Goal: Transaction & Acquisition: Purchase product/service

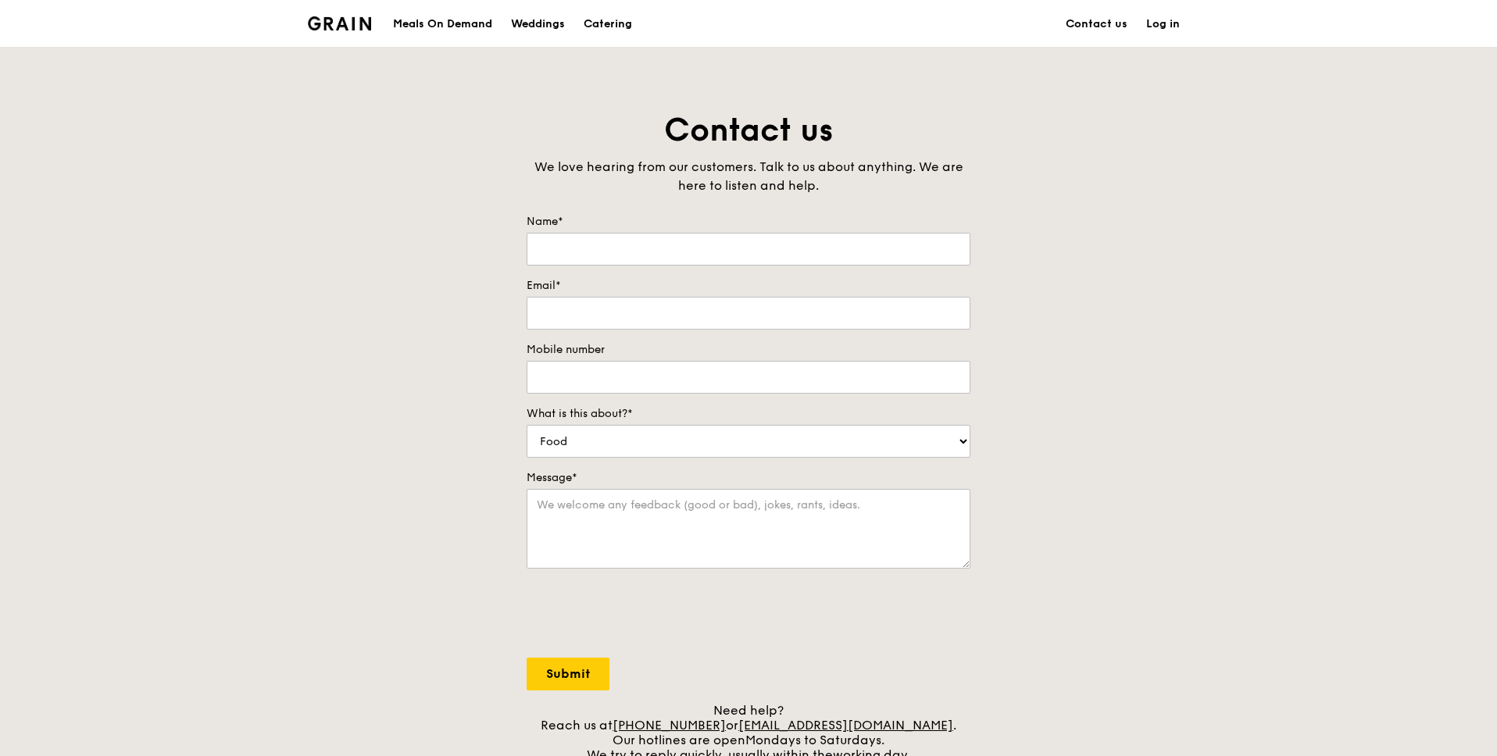
click at [460, 20] on div "Meals On Demand" at bounding box center [442, 24] width 99 height 47
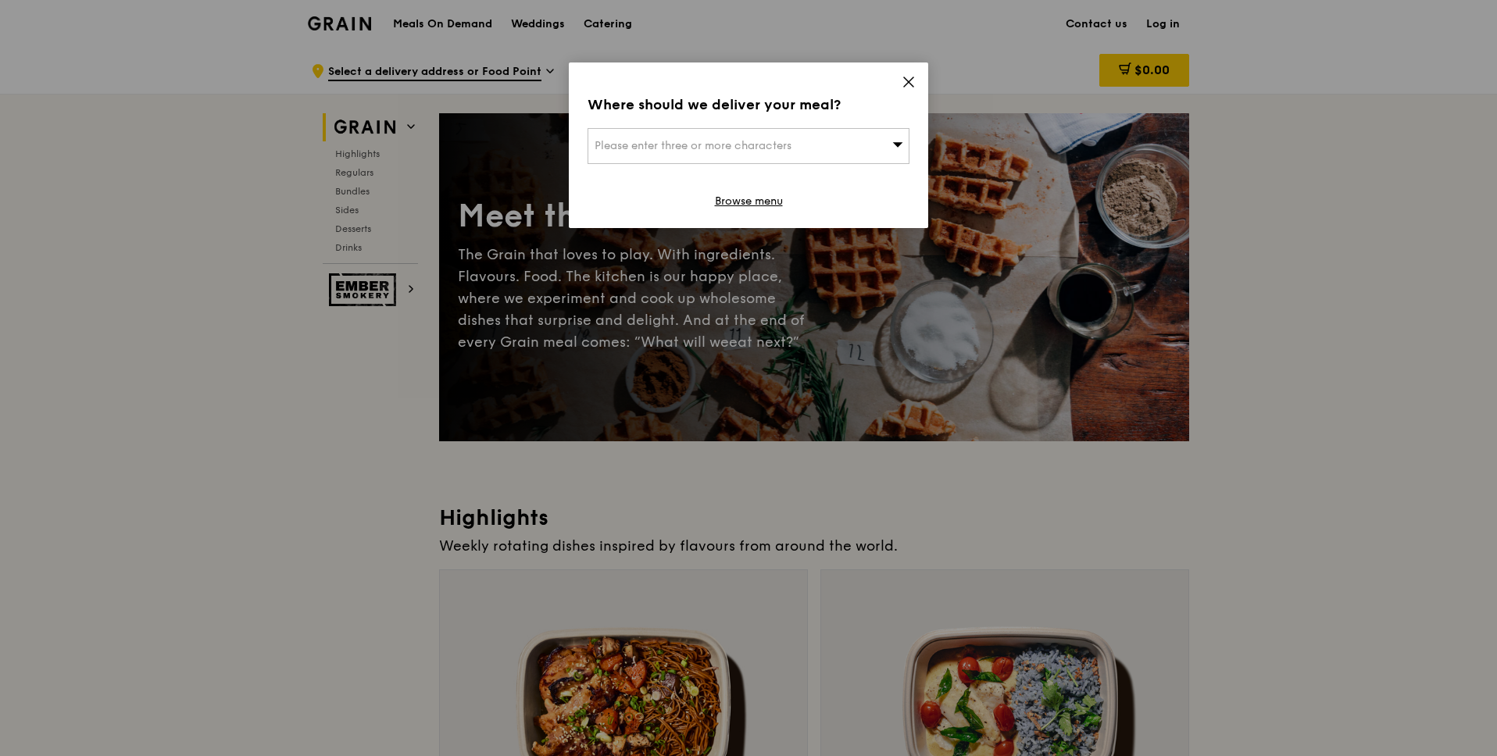
click at [911, 87] on icon at bounding box center [909, 82] width 14 height 14
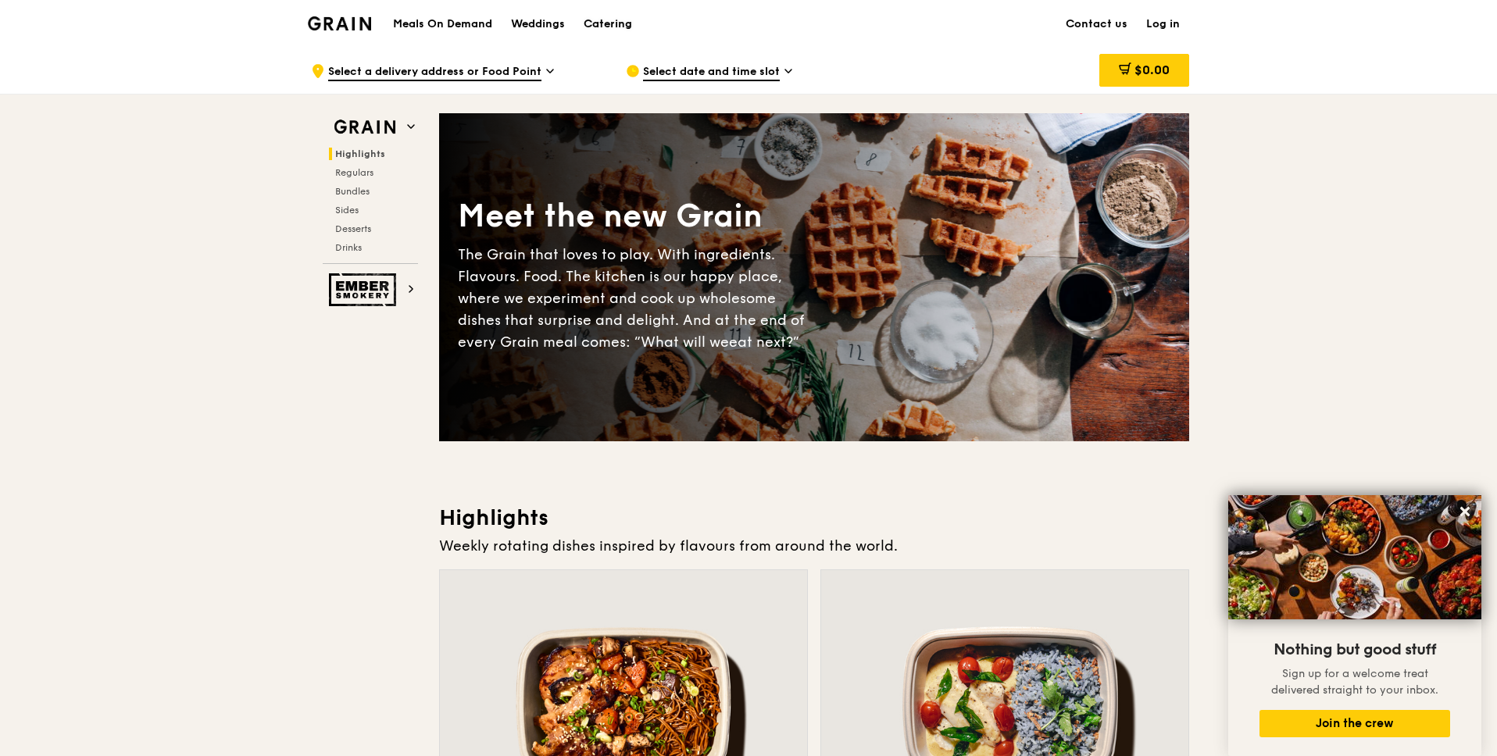
click at [606, 23] on div "Catering" at bounding box center [608, 24] width 48 height 47
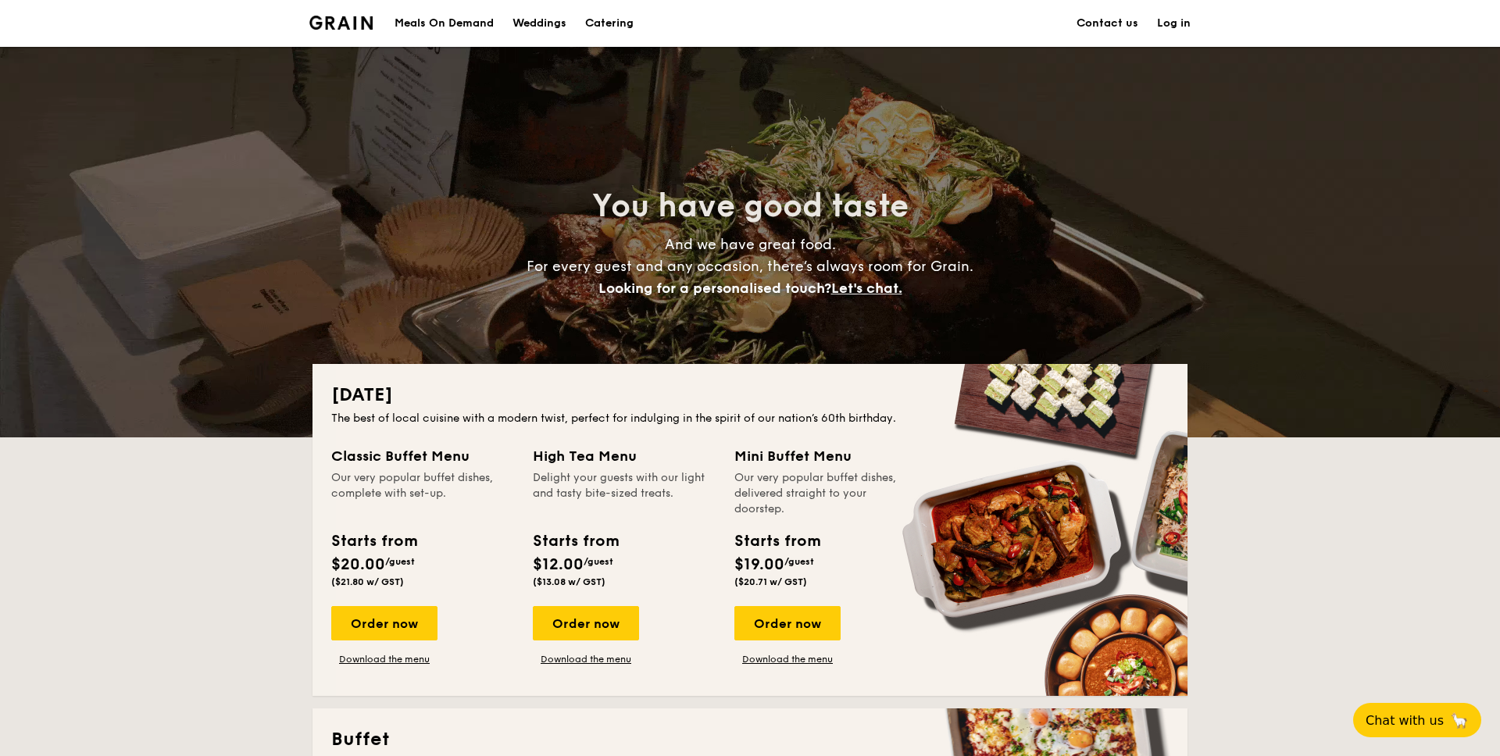
click at [443, 27] on div "Meals On Demand" at bounding box center [444, 23] width 99 height 47
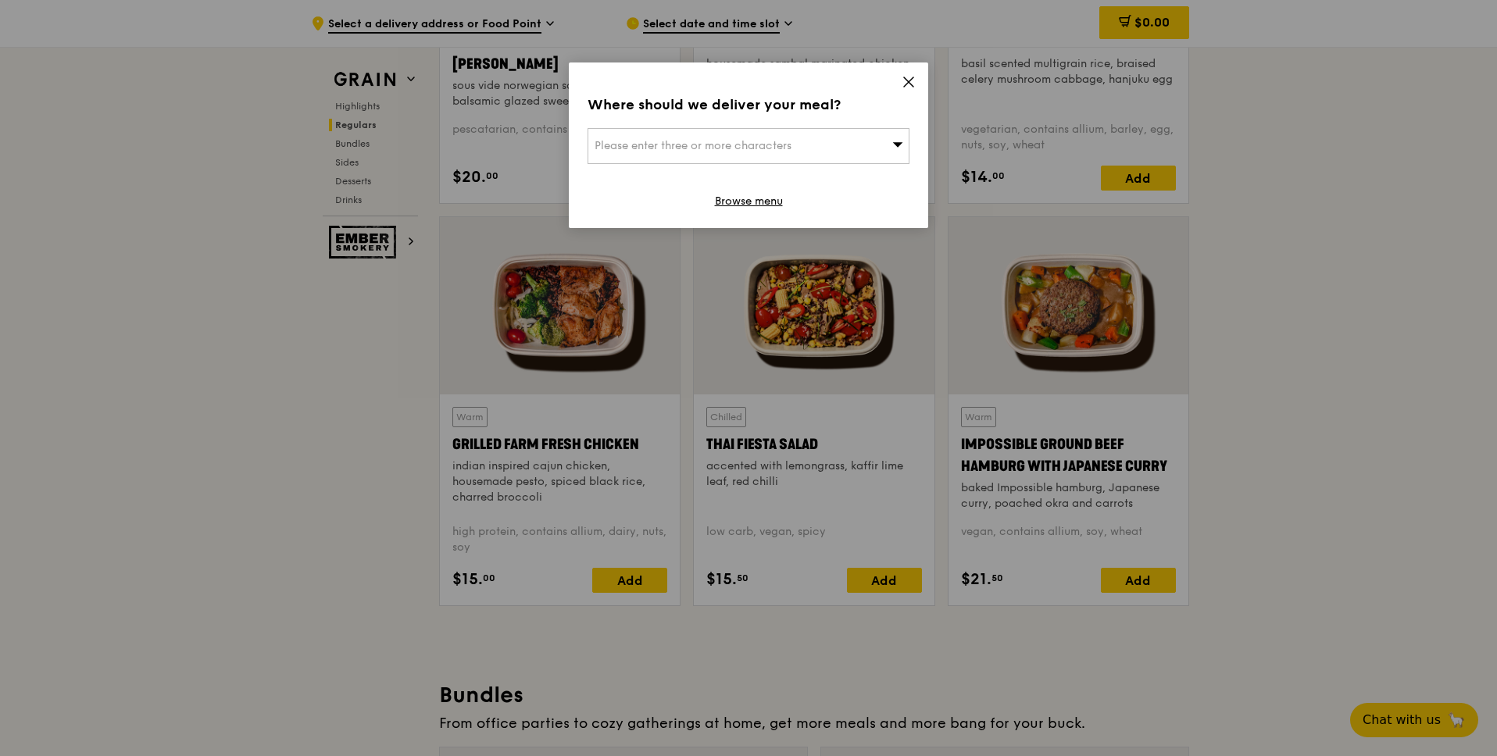
scroll to position [1618, 0]
click at [910, 82] on icon at bounding box center [909, 82] width 14 height 14
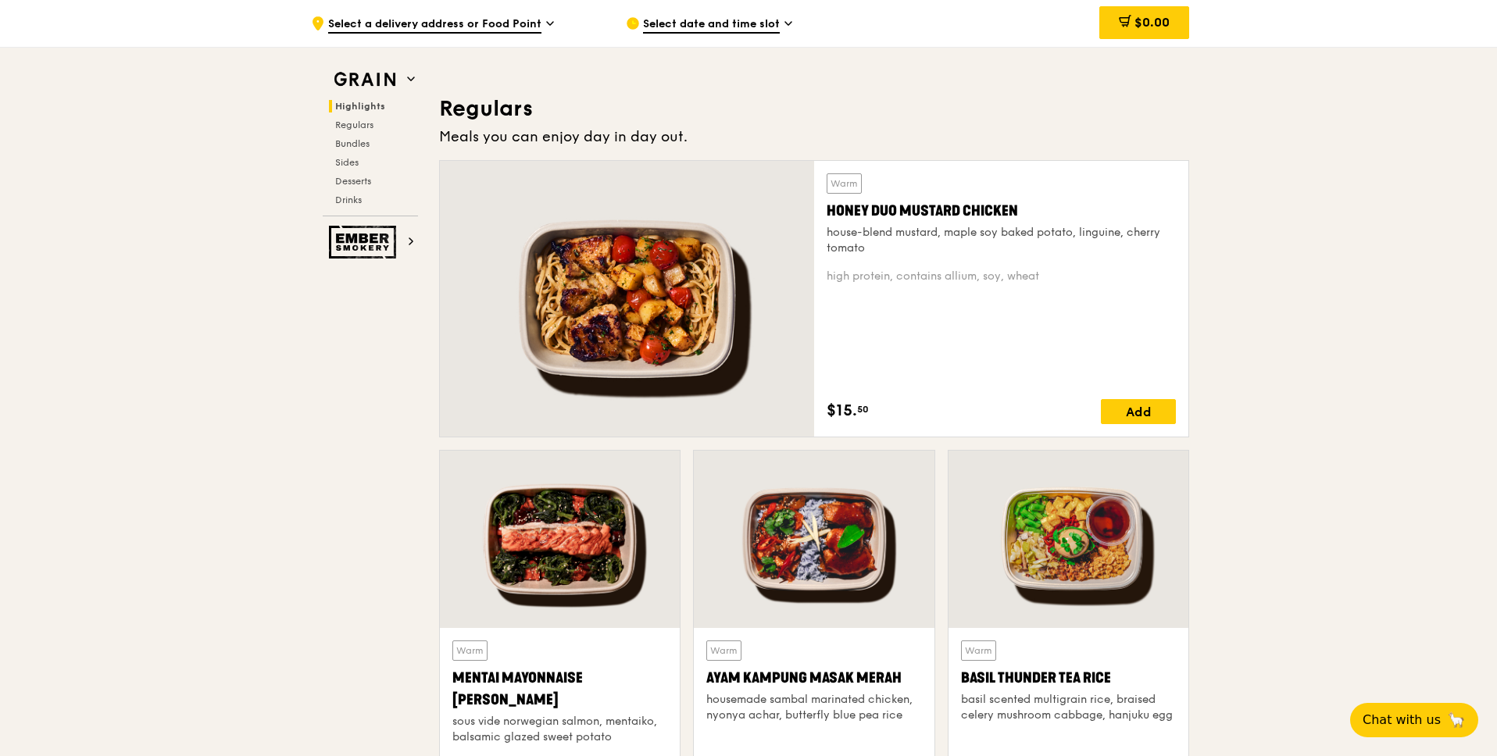
scroll to position [964, 0]
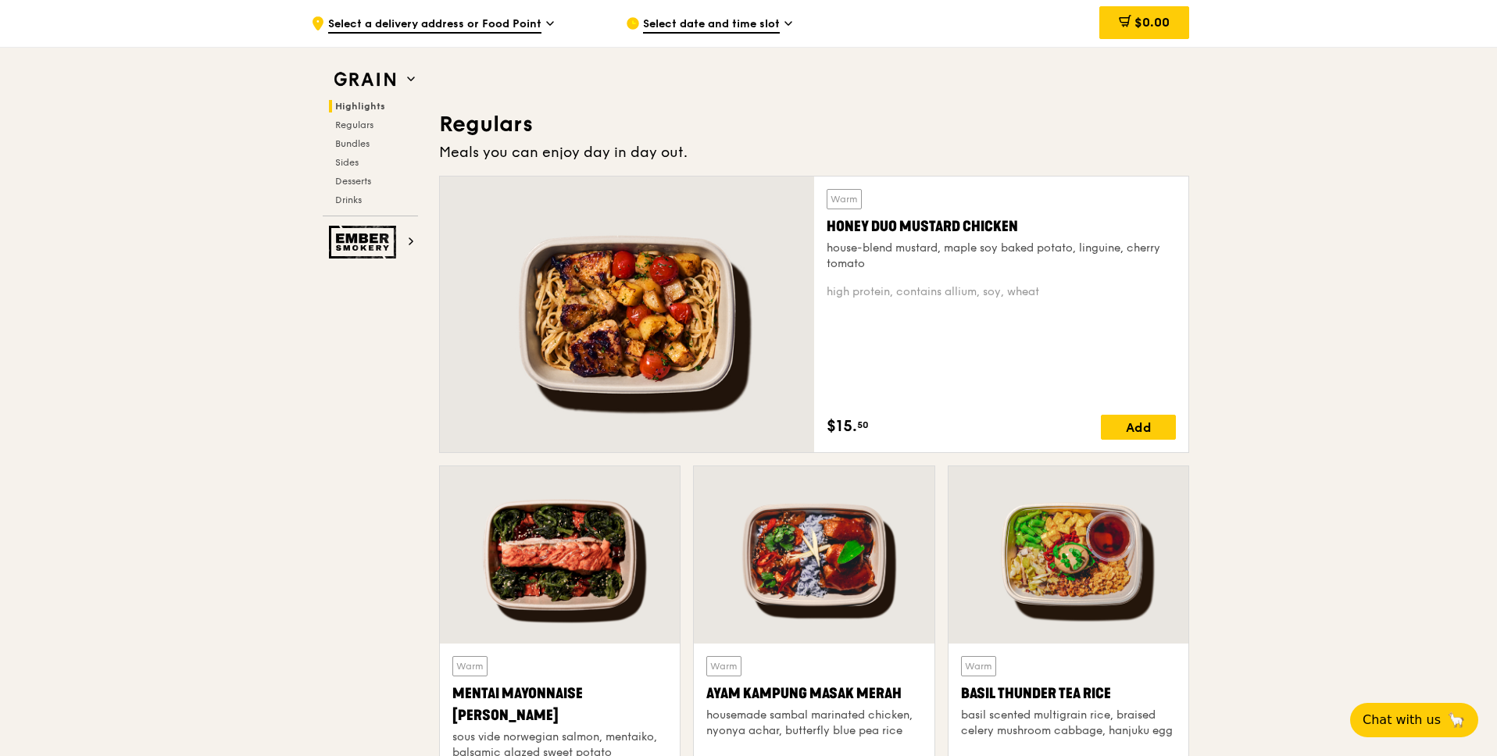
click at [726, 29] on span "Select date and time slot" at bounding box center [711, 24] width 137 height 17
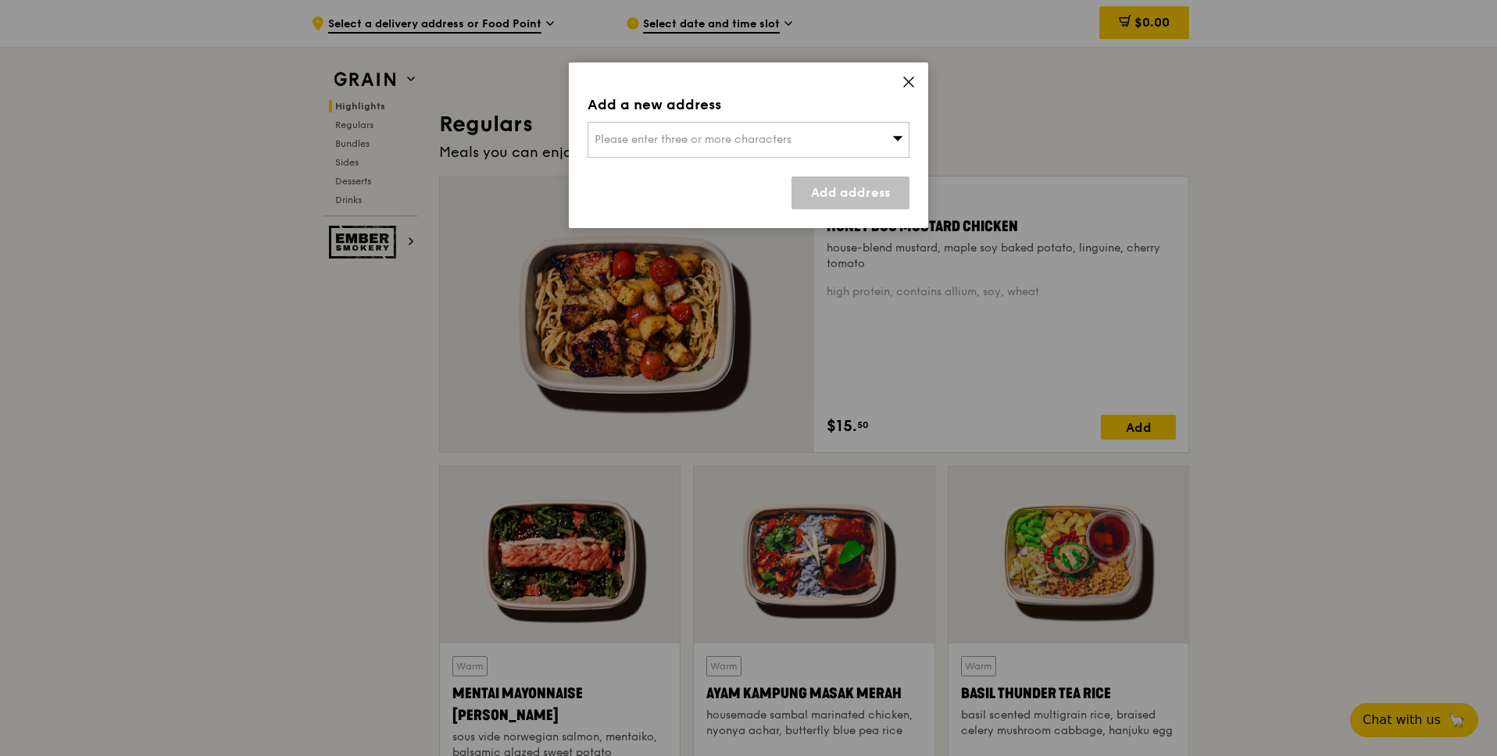
click at [742, 150] on div "Please enter three or more characters" at bounding box center [749, 140] width 322 height 36
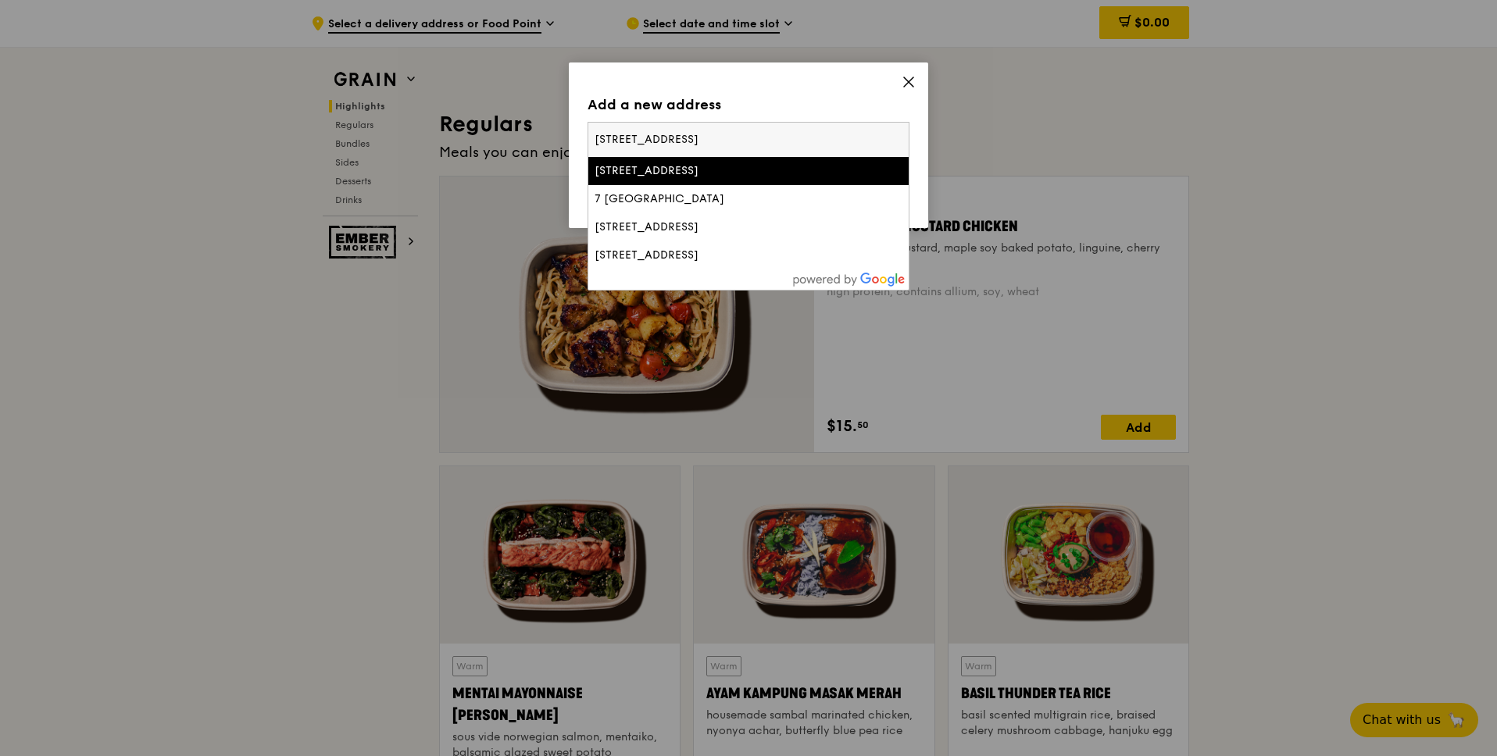
type input "7 northcoast avenue"
click at [706, 172] on div "7 North Coast Avenue" at bounding box center [710, 171] width 231 height 16
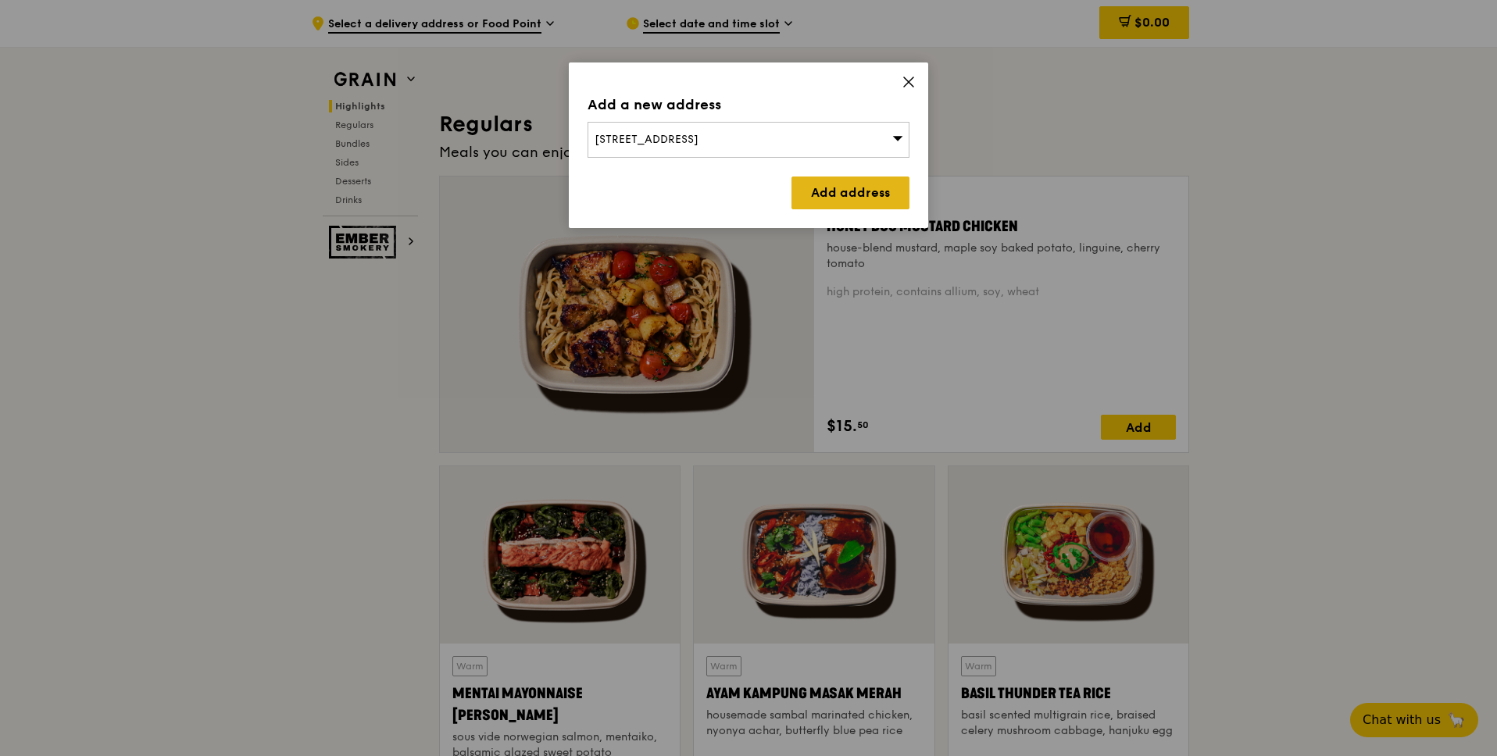
click at [861, 192] on link "Add address" at bounding box center [851, 193] width 118 height 33
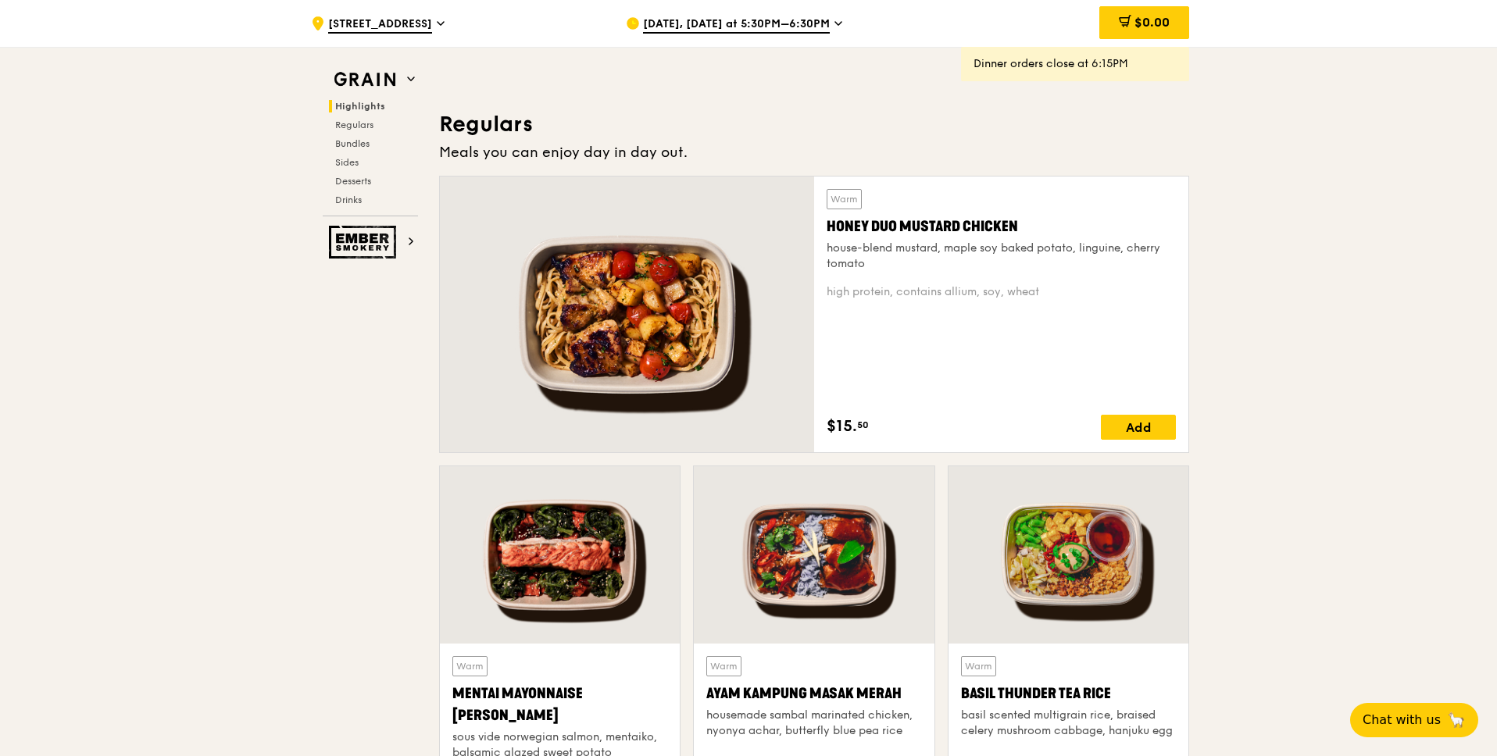
click at [808, 23] on span "Aug 14, Today at 5:30PM–6:30PM" at bounding box center [736, 24] width 187 height 17
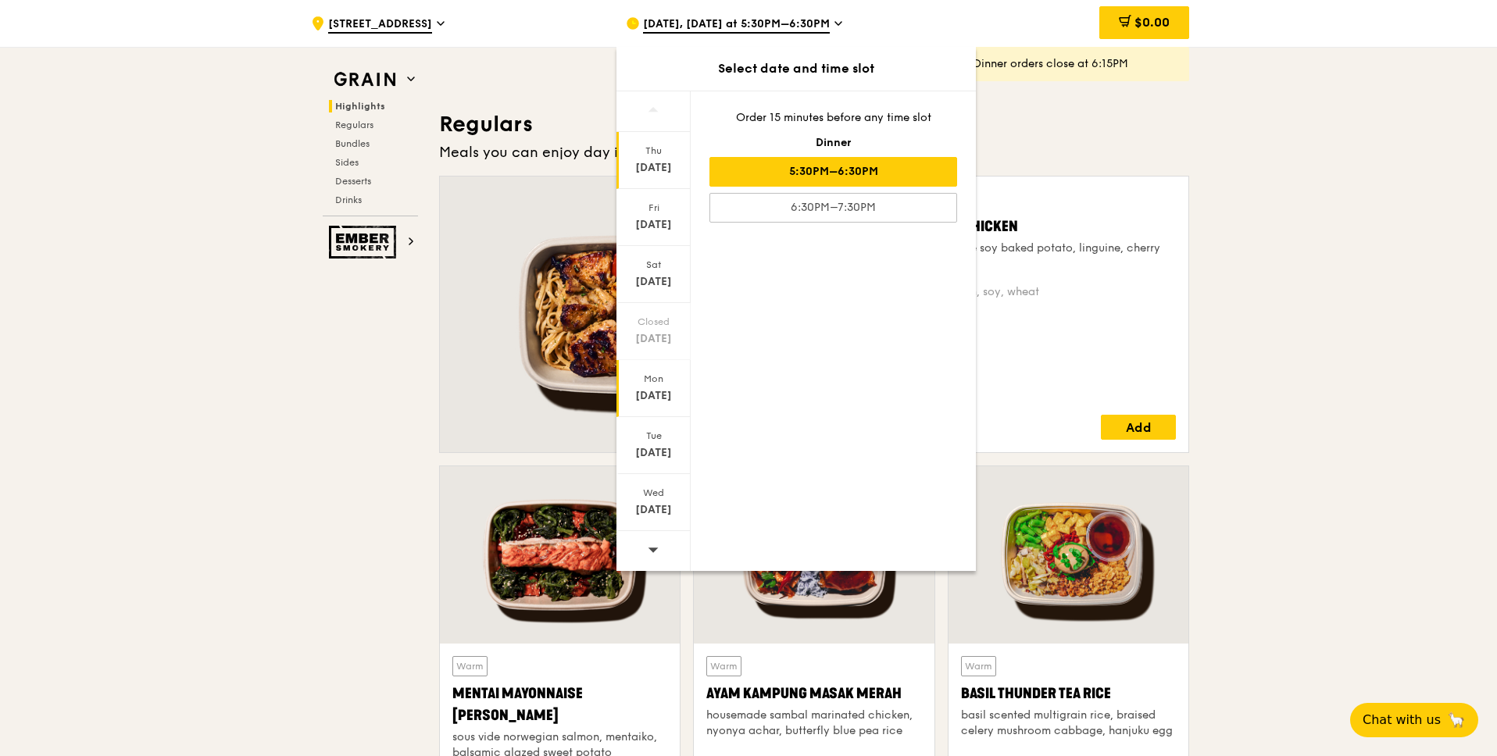
click at [664, 388] on div "Aug 18" at bounding box center [654, 396] width 70 height 16
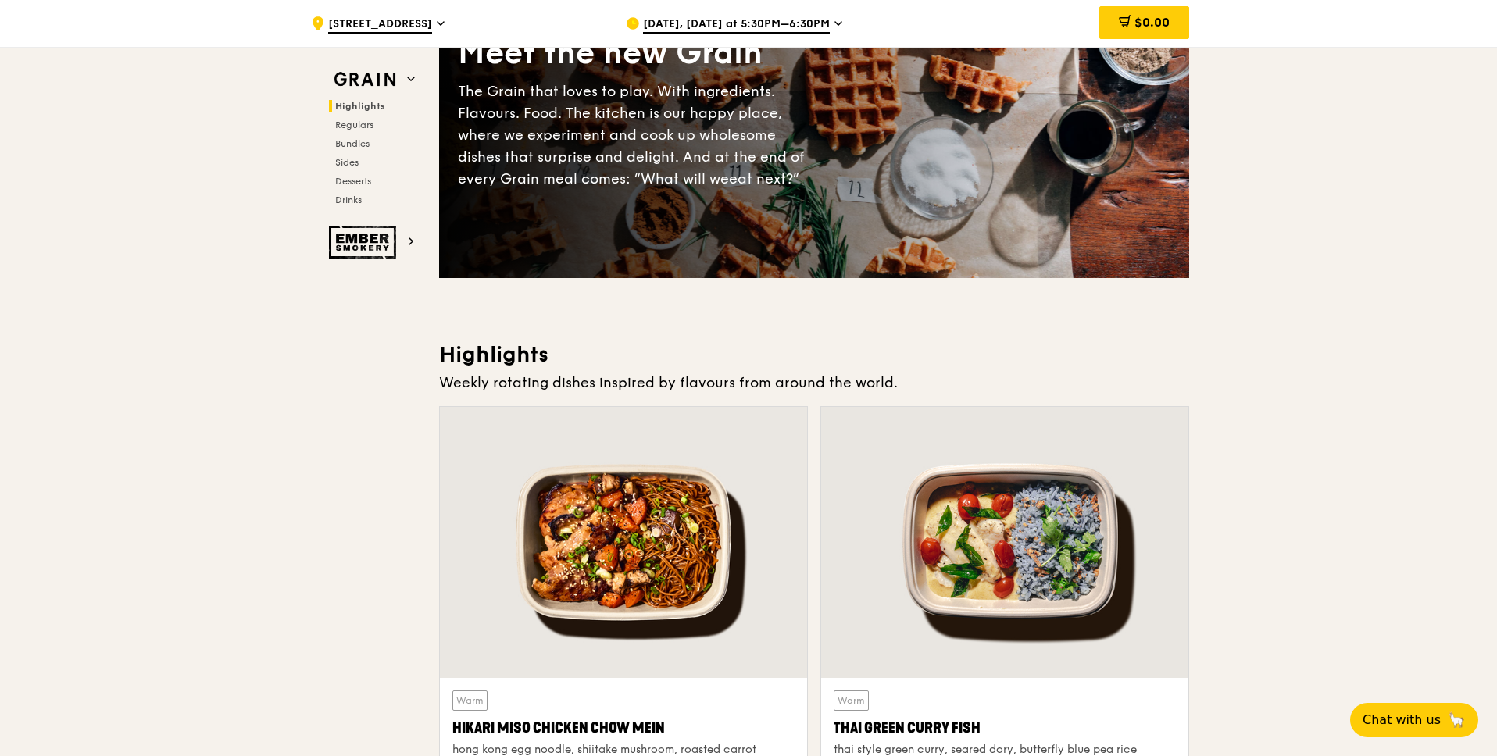
scroll to position [0, 0]
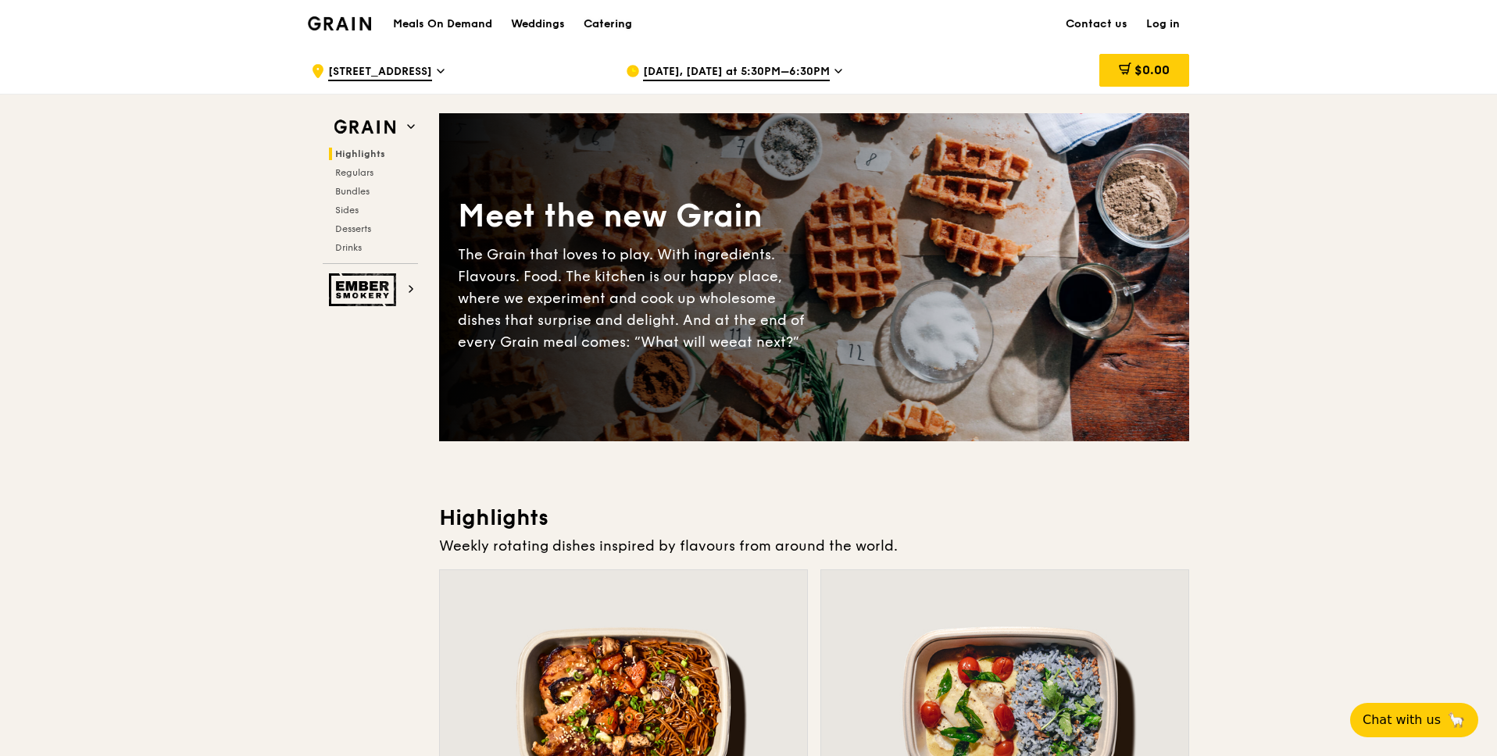
click at [619, 27] on div "Catering" at bounding box center [608, 24] width 48 height 47
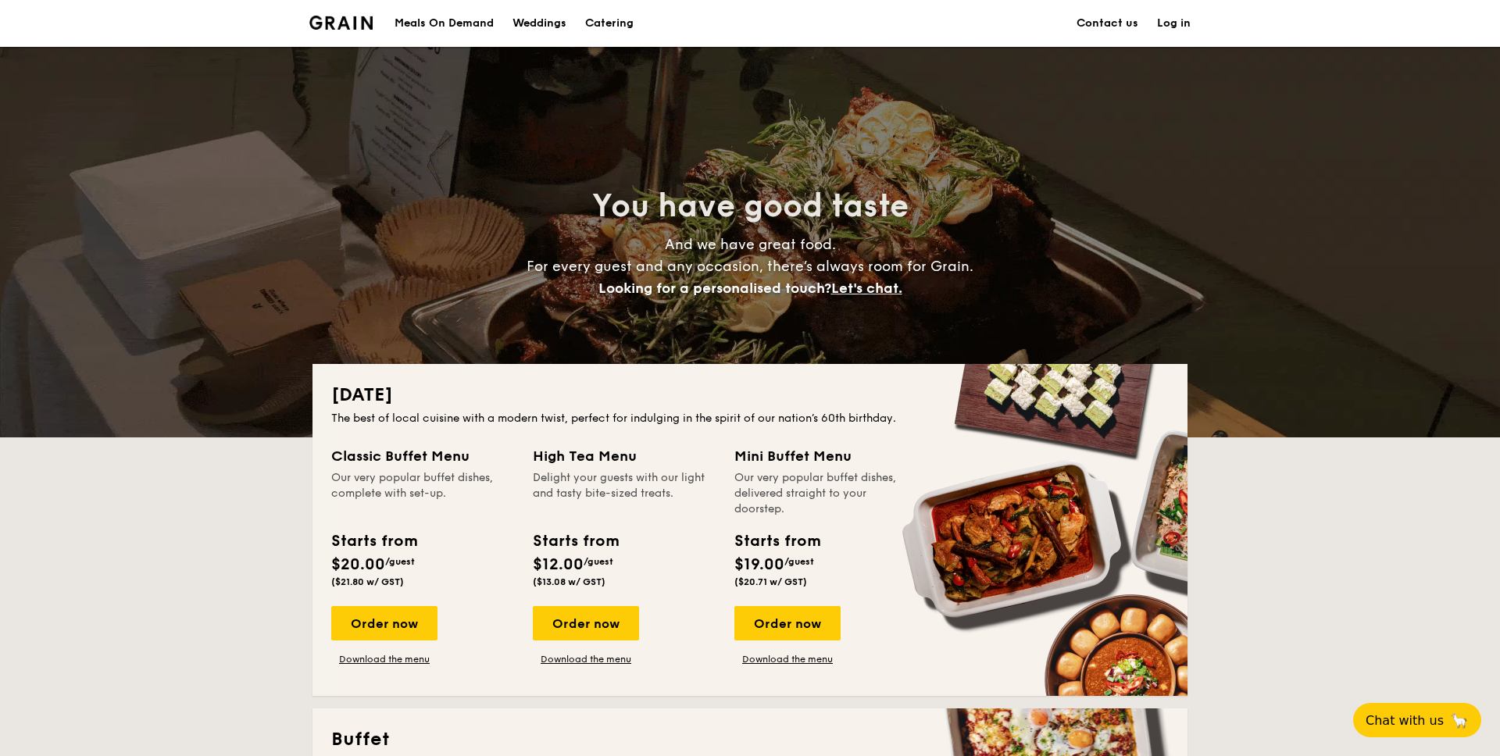
click at [619, 27] on h1 "Catering" at bounding box center [609, 23] width 48 height 47
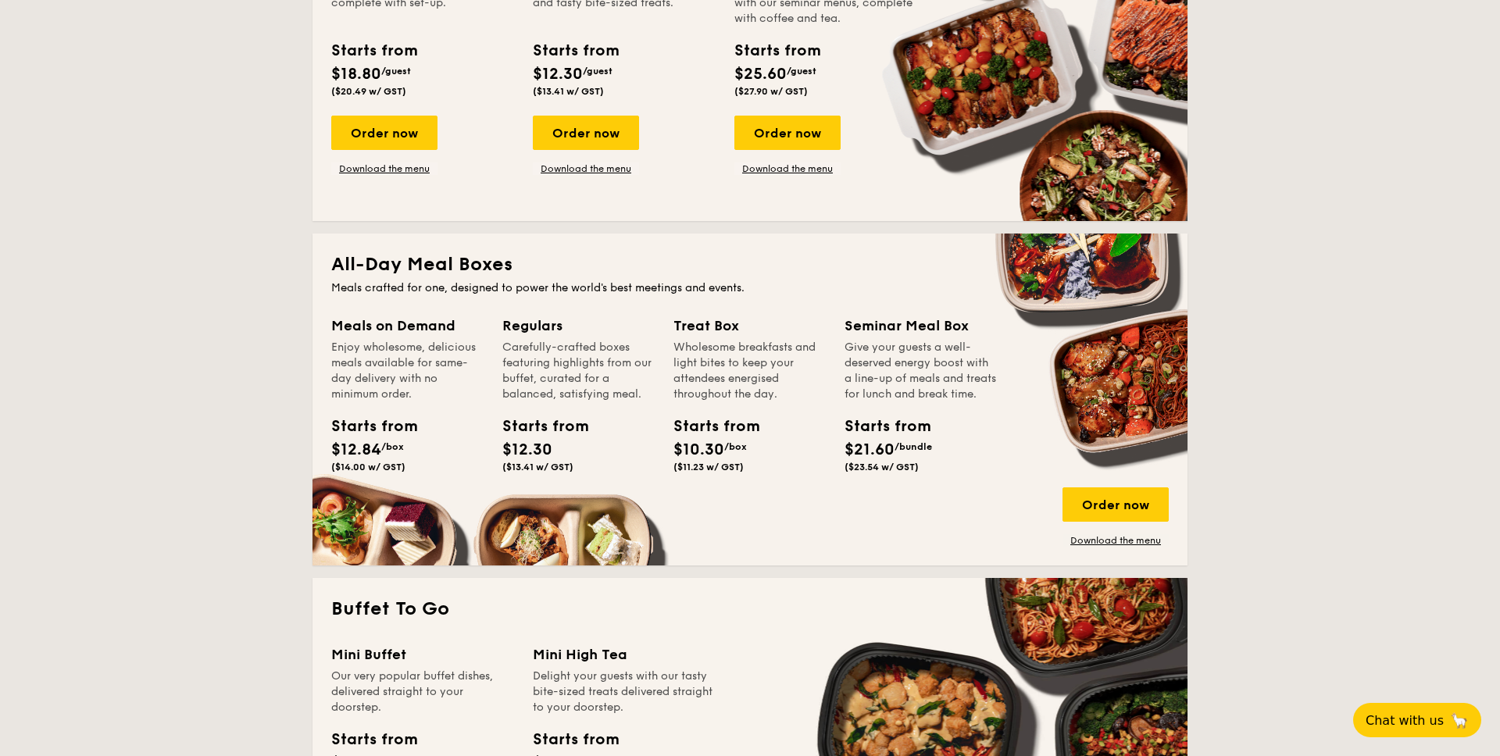
scroll to position [821, 0]
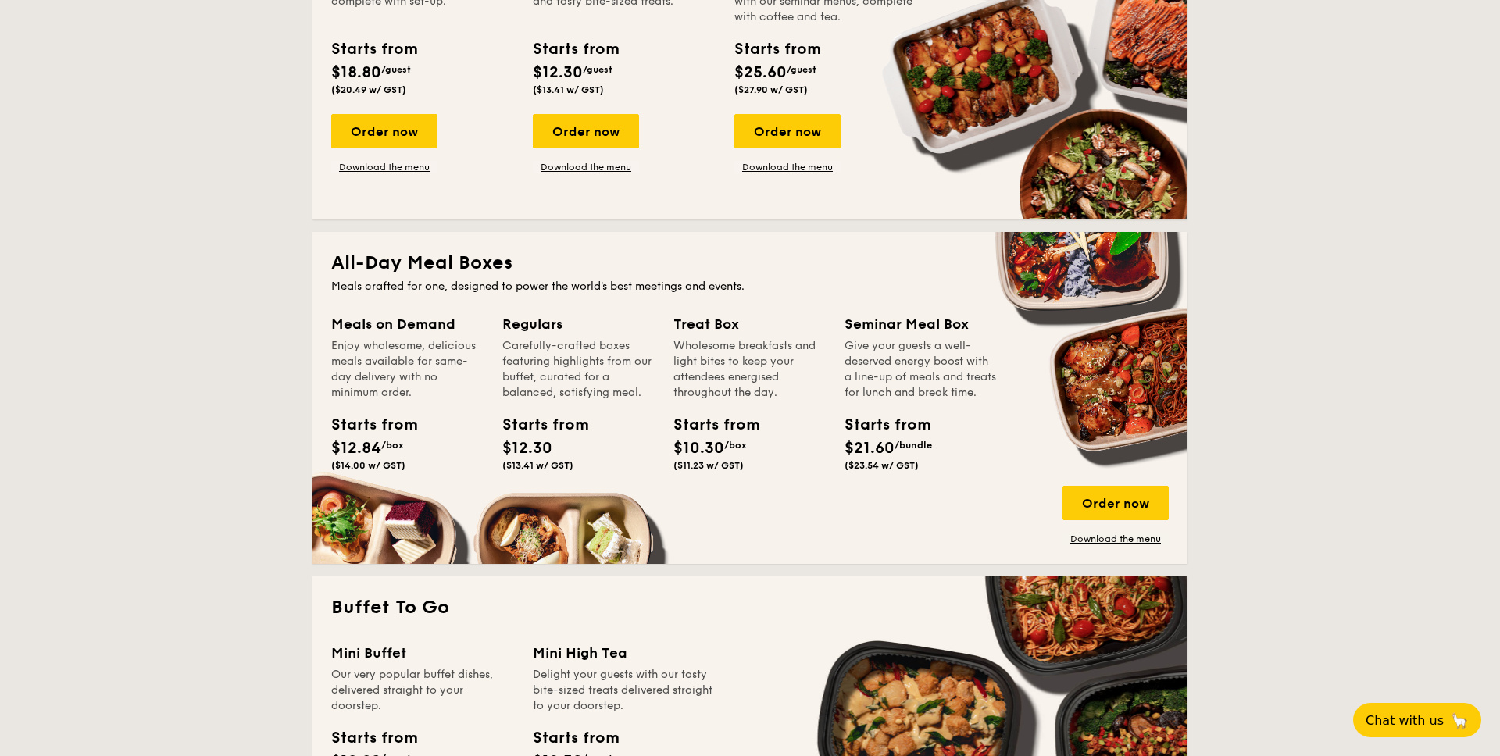
click at [408, 531] on div "Meals on Demand Enjoy wholesome, delicious meals available for same-day deliver…" at bounding box center [750, 429] width 838 height 232
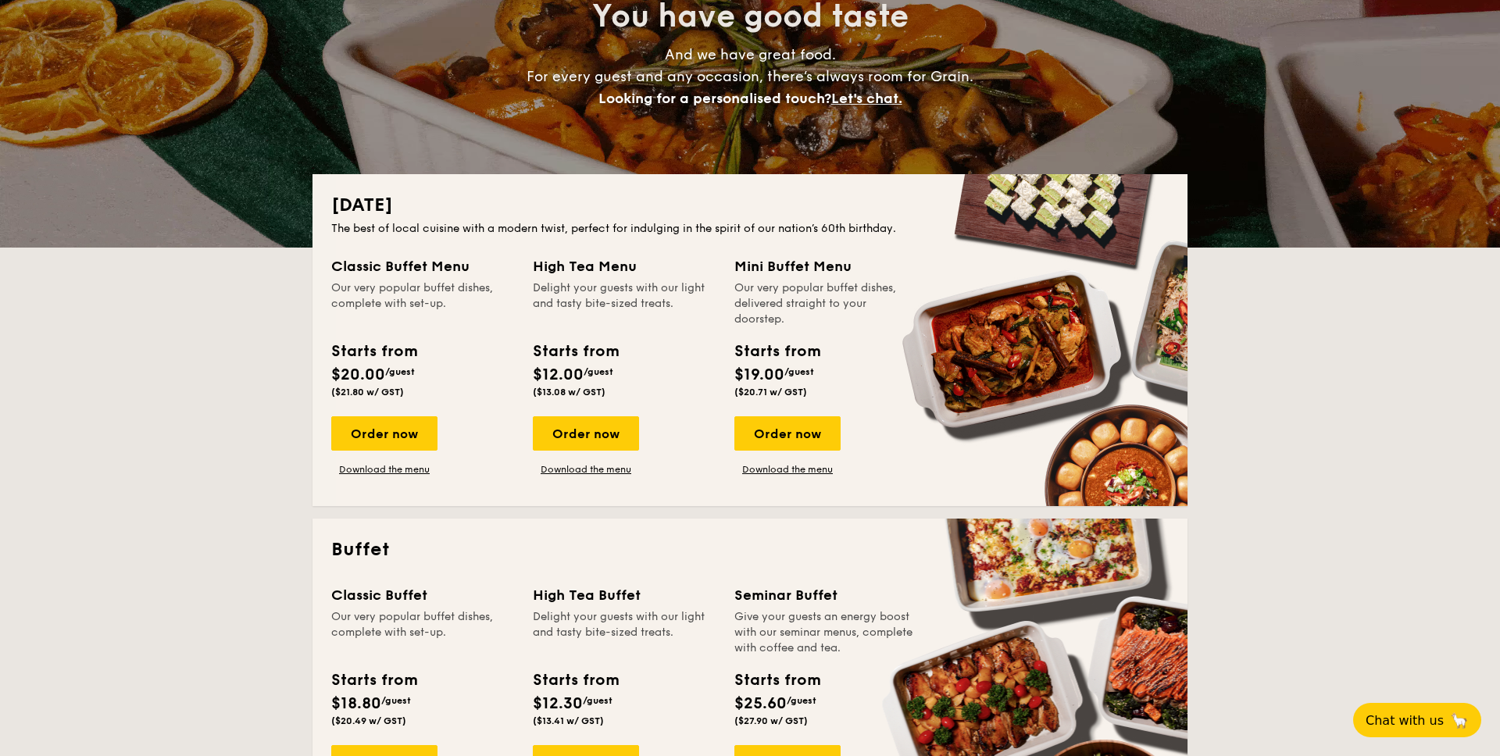
scroll to position [232, 0]
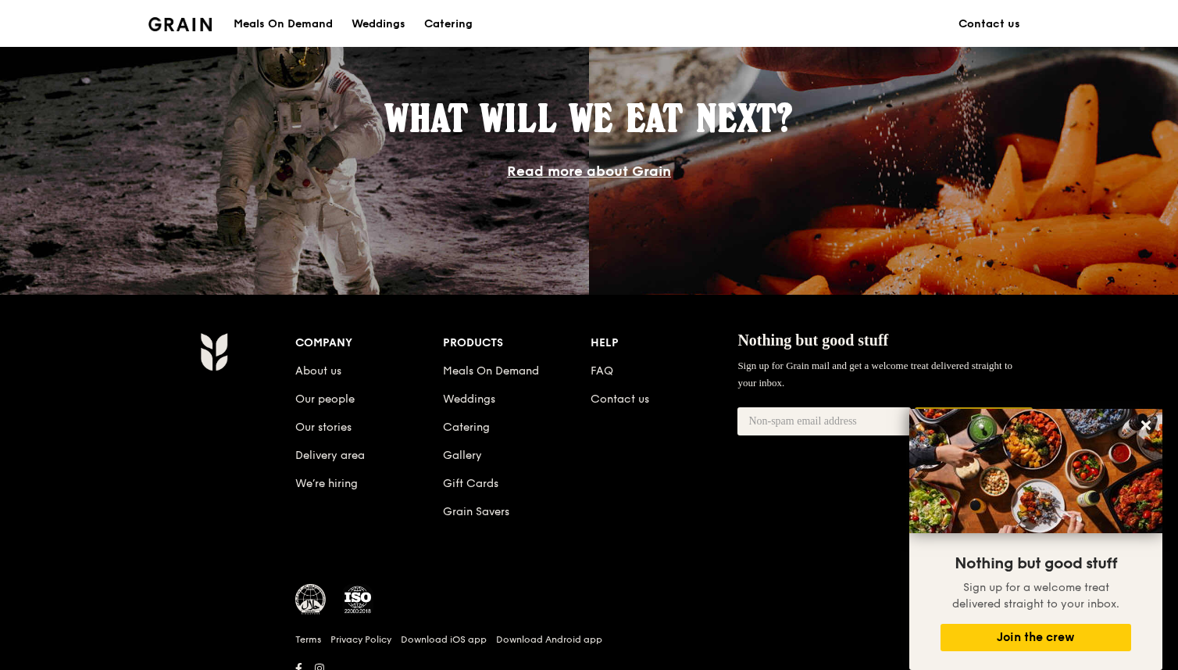
scroll to position [1338, 0]
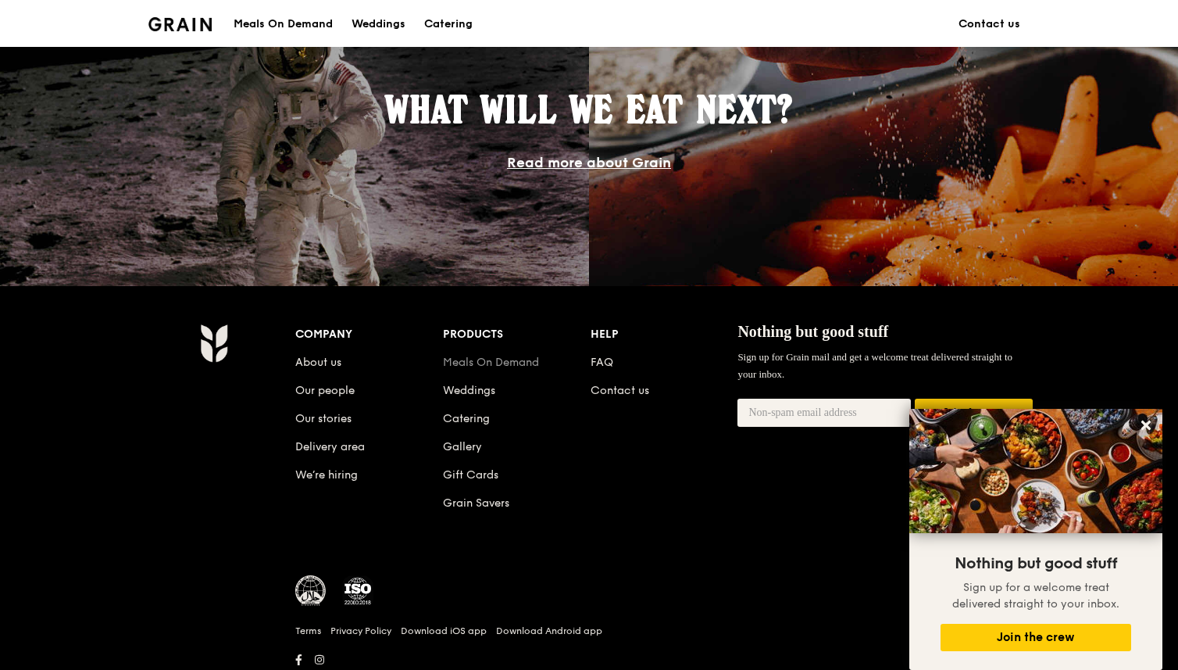
click at [500, 363] on link "Meals On Demand" at bounding box center [491, 362] width 96 height 13
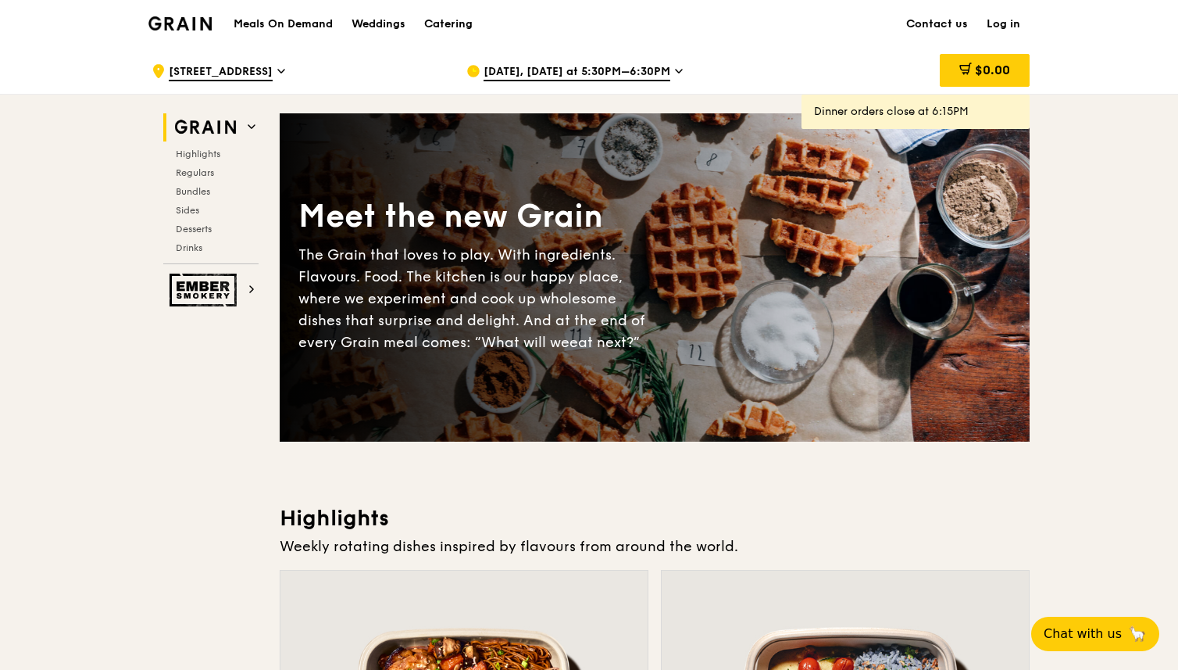
click at [990, 22] on link "Log in" at bounding box center [1004, 24] width 52 height 47
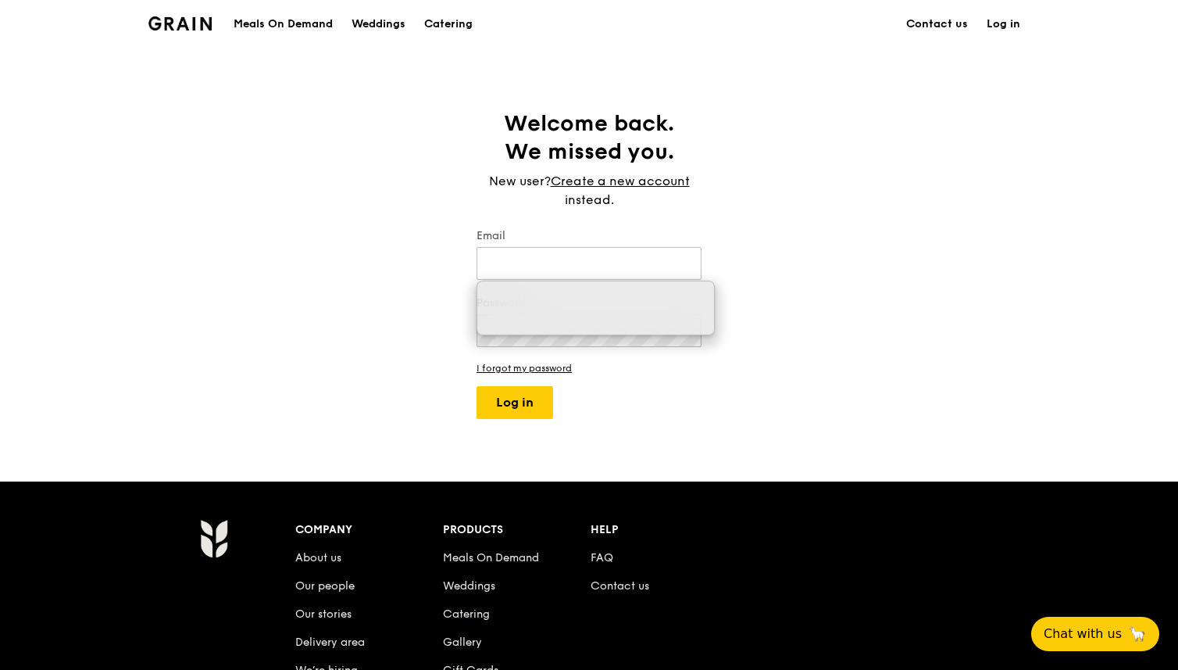
click at [713, 369] on div "Welcome back. We missed you. New user? Create a new account instead. Email Pass…" at bounding box center [589, 263] width 250 height 309
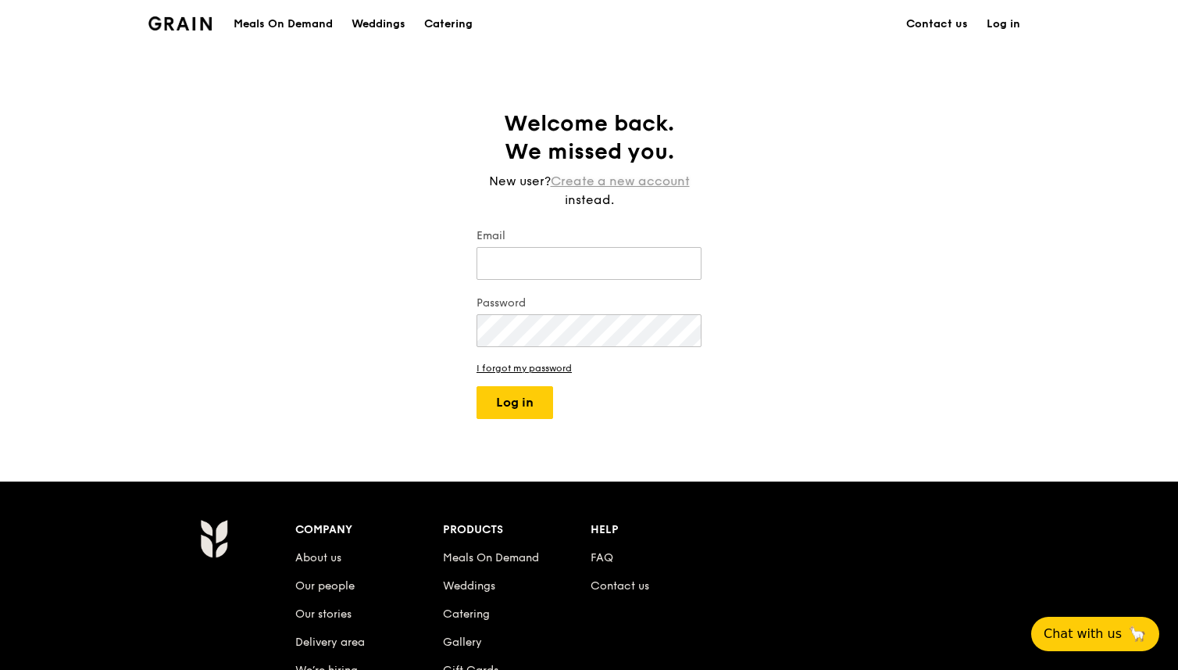
click at [664, 186] on link "Create a new account" at bounding box center [620, 181] width 139 height 19
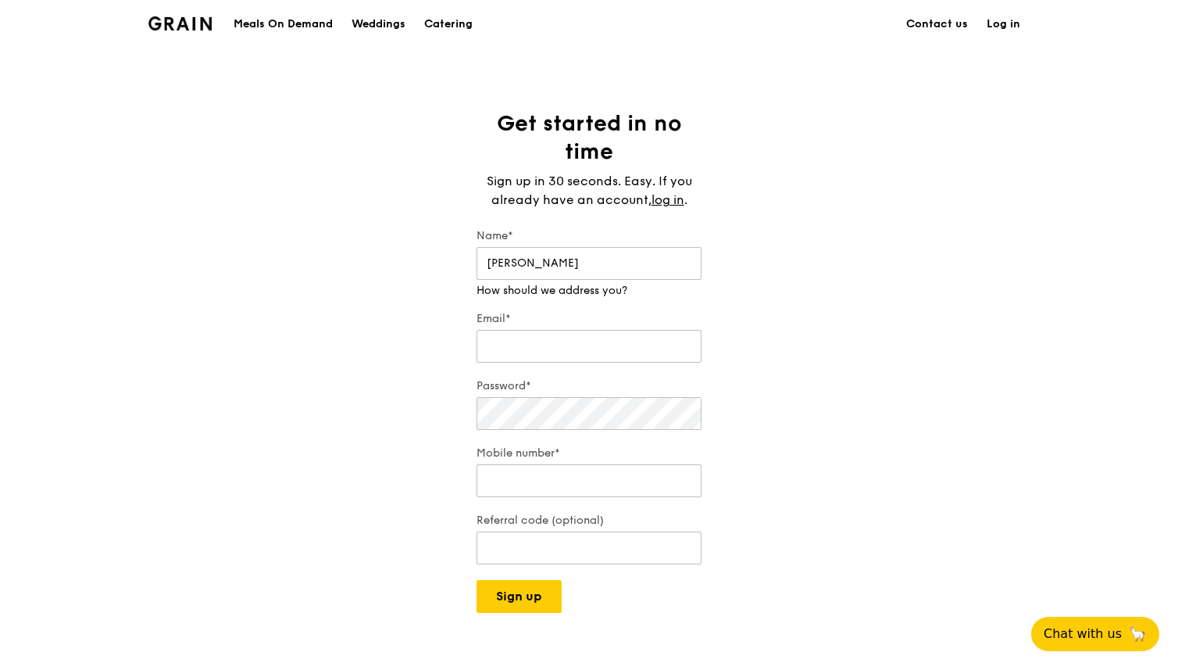
type input "Panji Aryaputra"
type input "paputra@gmail.com"
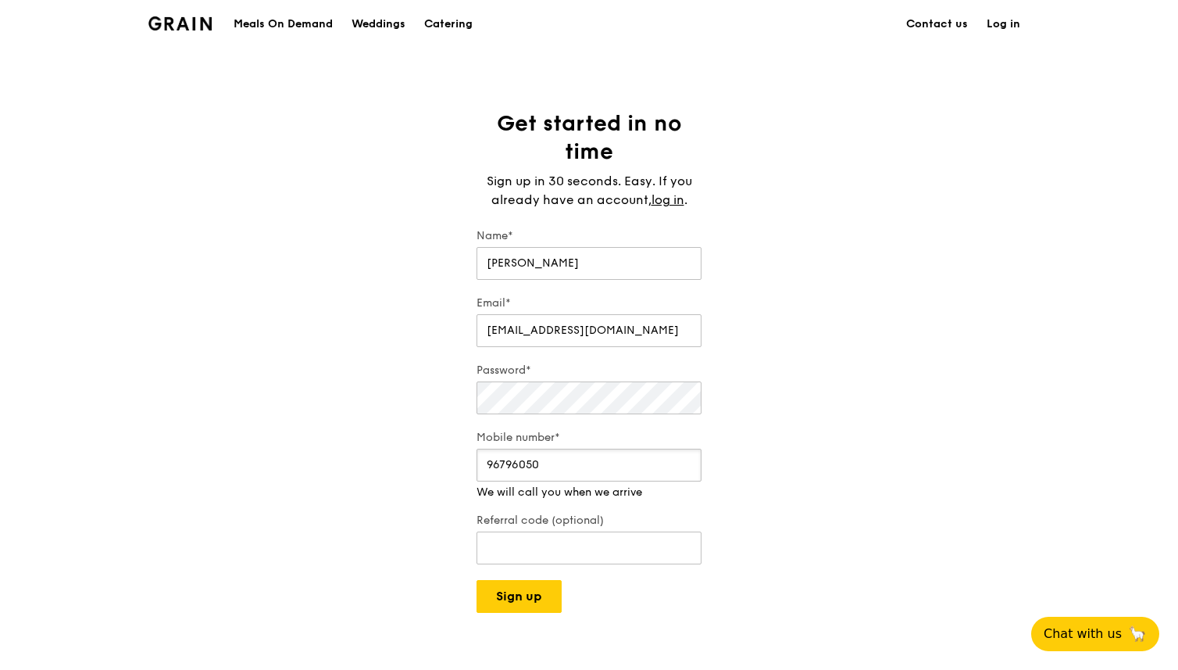
type input "96796050"
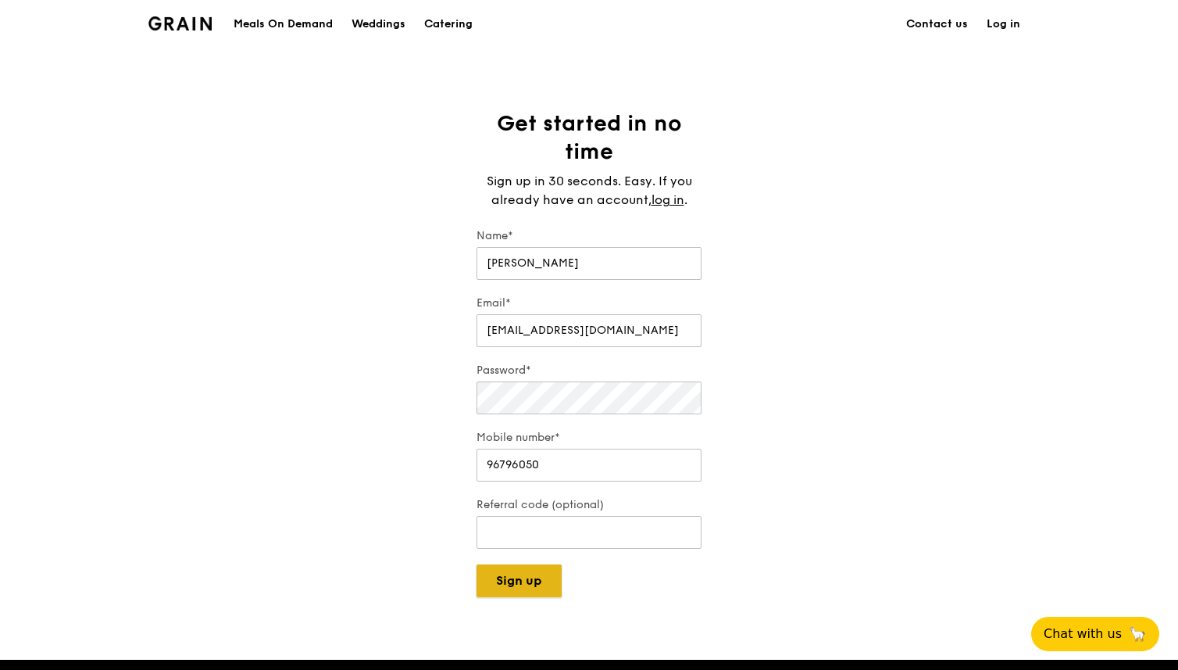
click at [522, 595] on button "Sign up" at bounding box center [519, 580] width 85 height 33
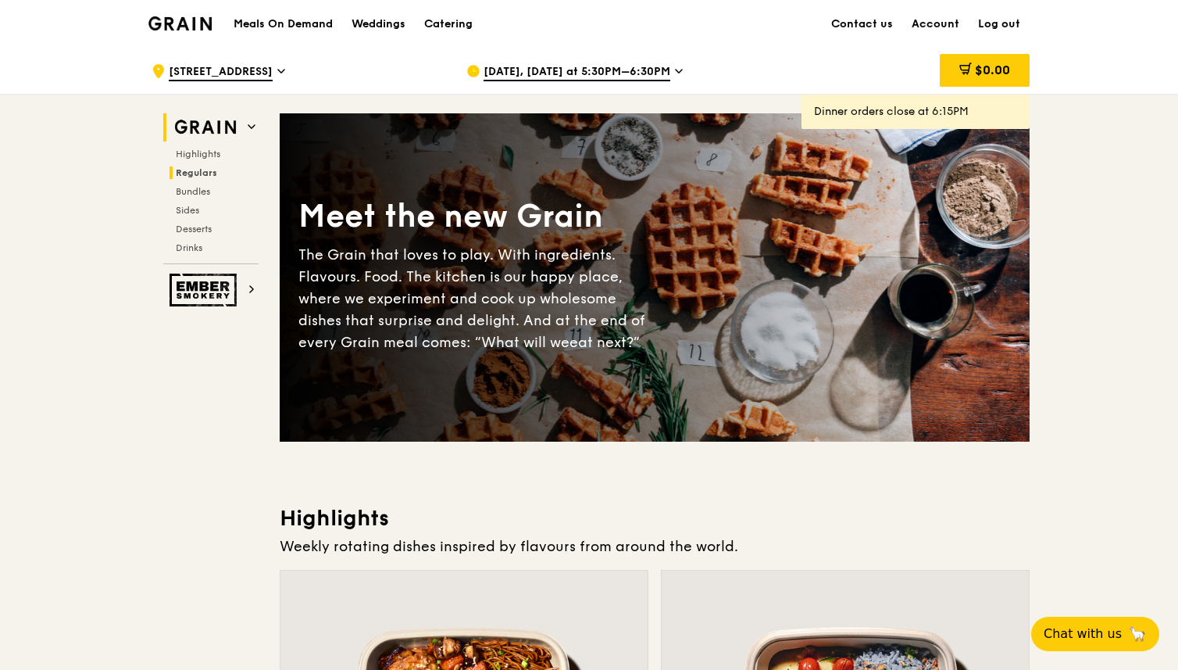
click at [208, 176] on span "Regulars" at bounding box center [196, 172] width 41 height 11
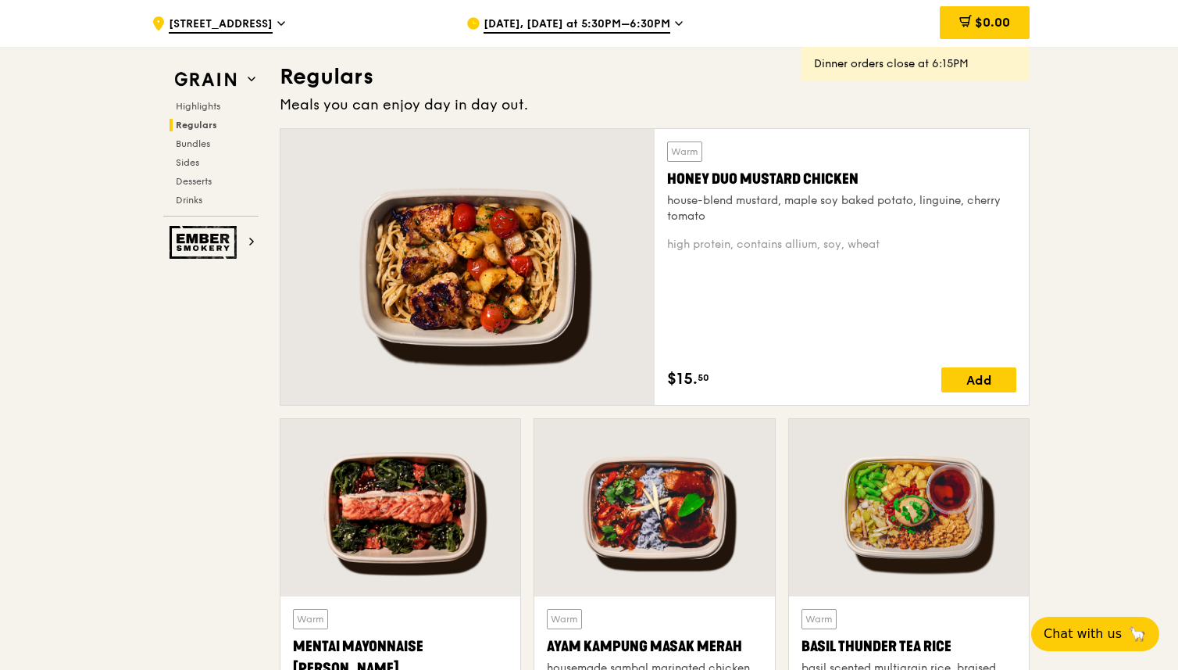
scroll to position [1013, 0]
click at [975, 372] on div "Add" at bounding box center [979, 379] width 75 height 25
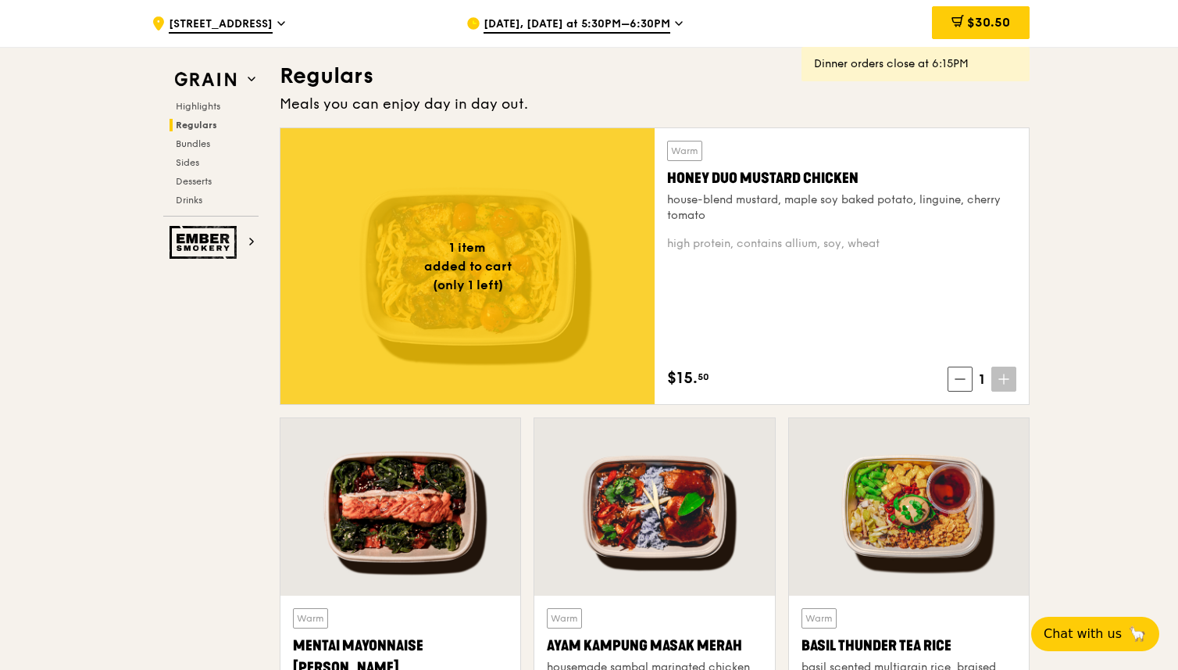
click at [1000, 375] on icon at bounding box center [1004, 379] width 11 height 11
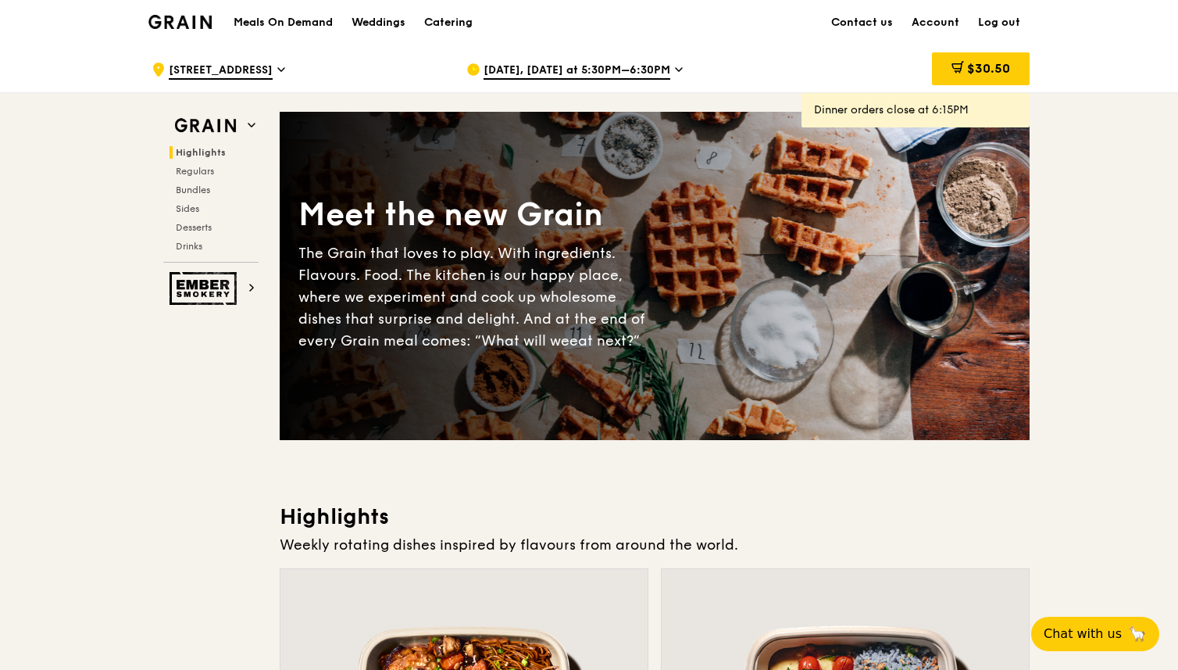
scroll to position [0, 0]
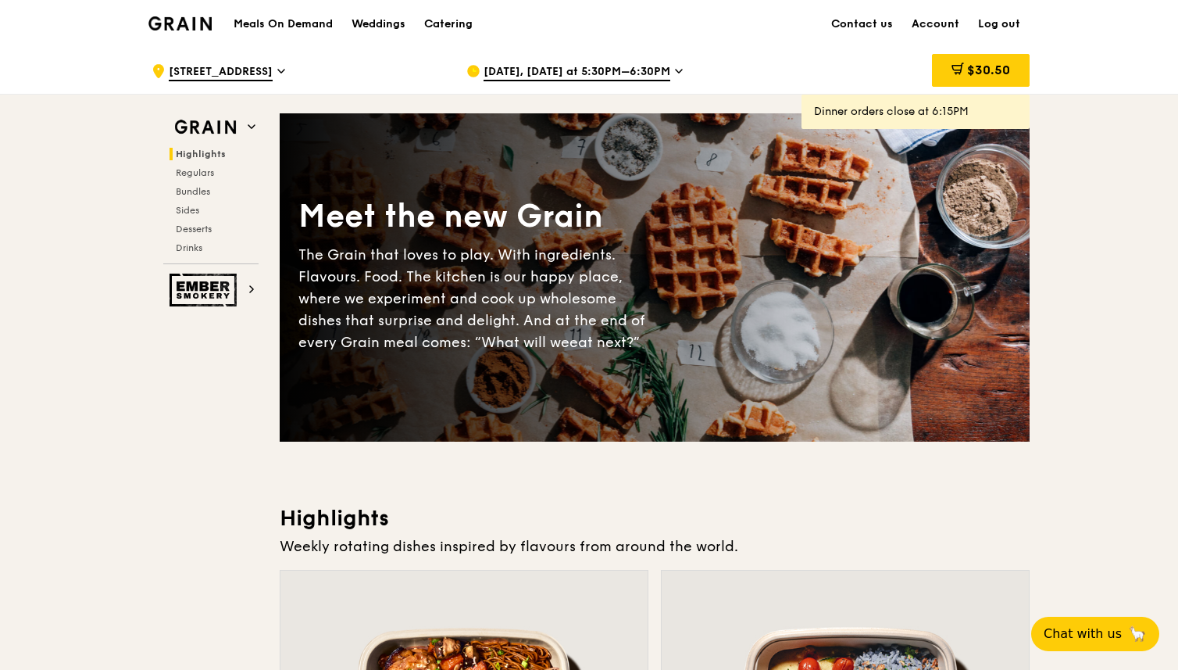
click at [628, 77] on span "Aug 14, Today at 5:30PM–6:30PM" at bounding box center [577, 72] width 187 height 17
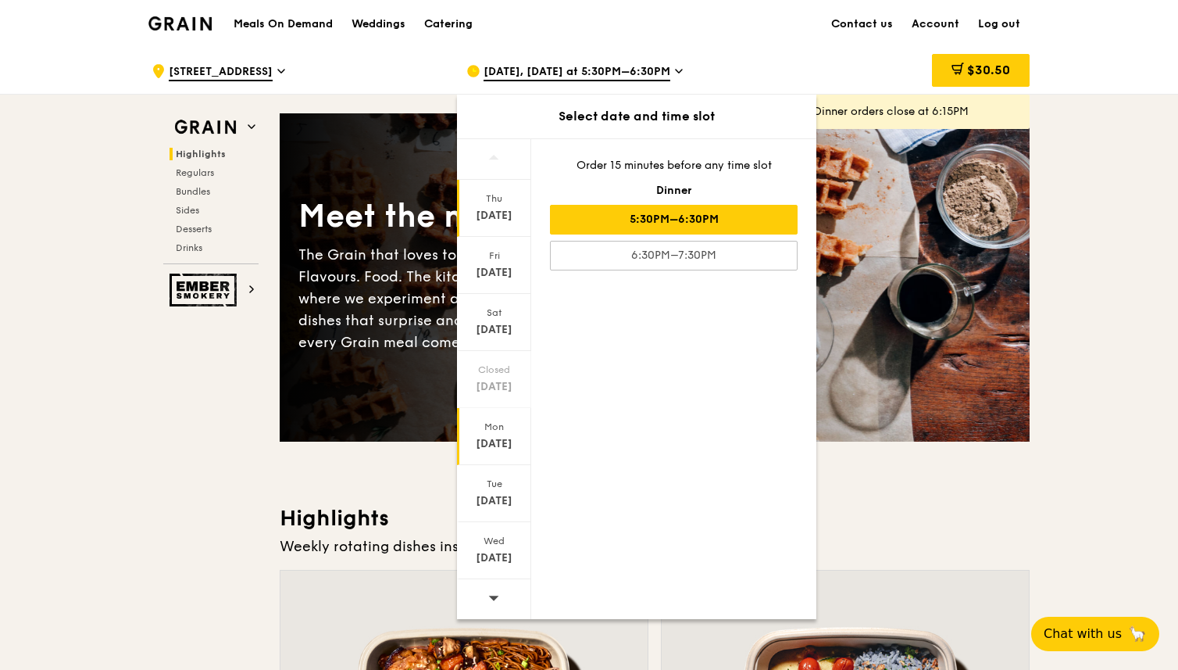
click at [502, 440] on div "Aug 18" at bounding box center [495, 444] width 70 height 16
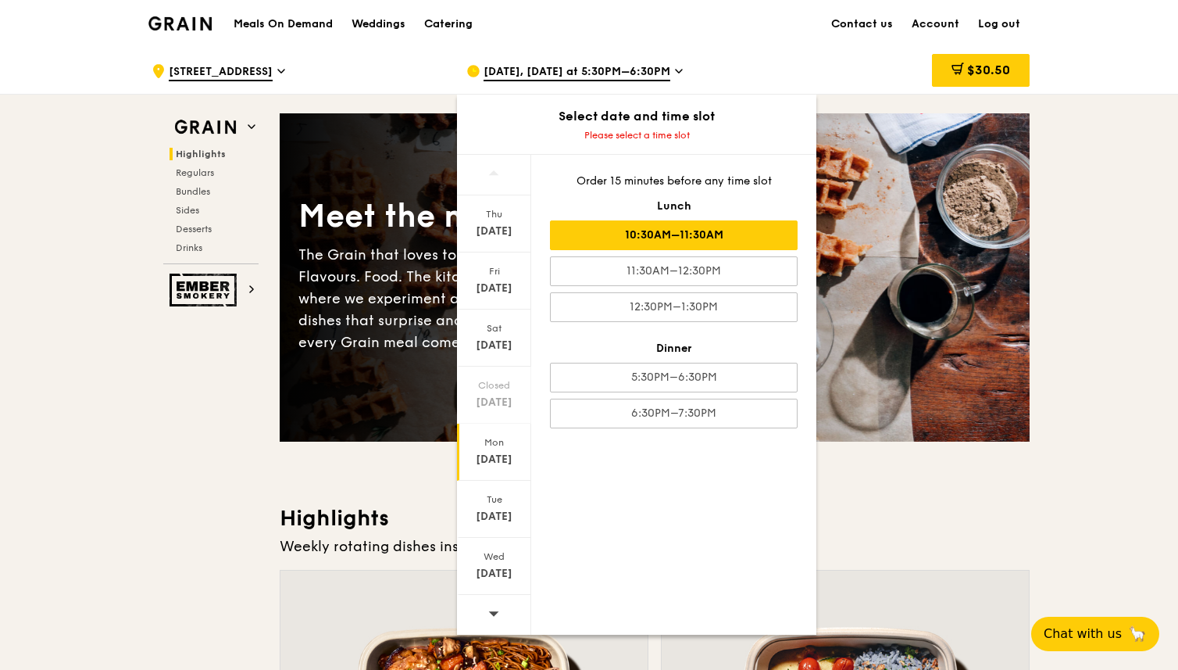
click at [673, 236] on div "10:30AM–11:30AM" at bounding box center [674, 235] width 248 height 30
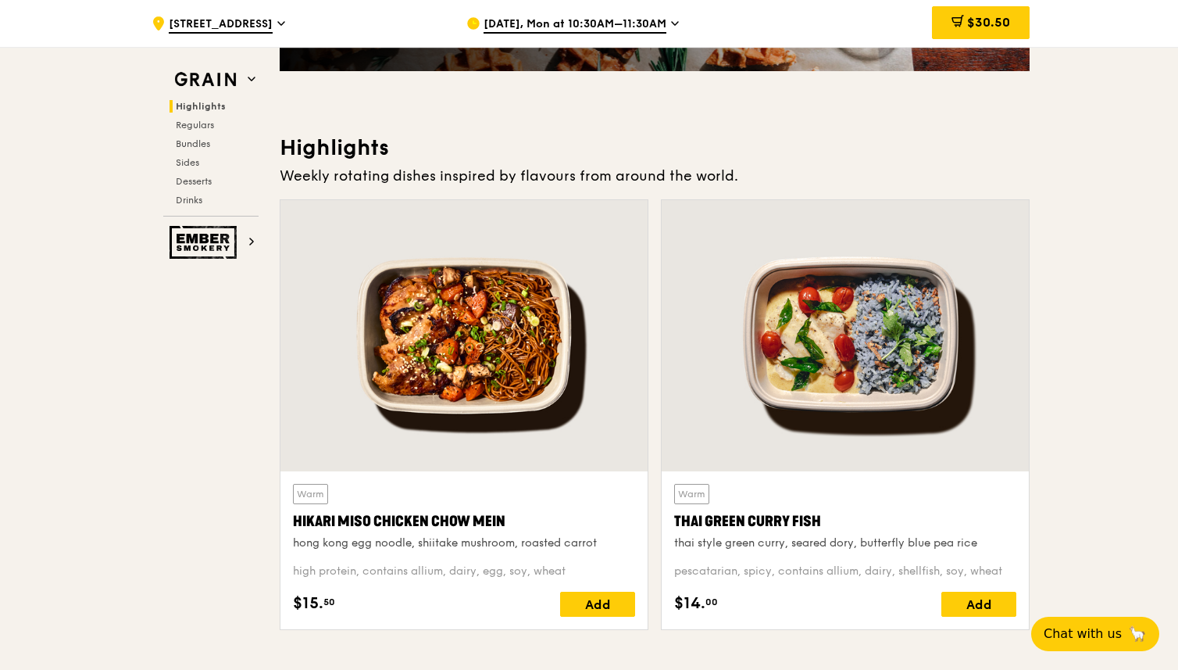
scroll to position [365, 0]
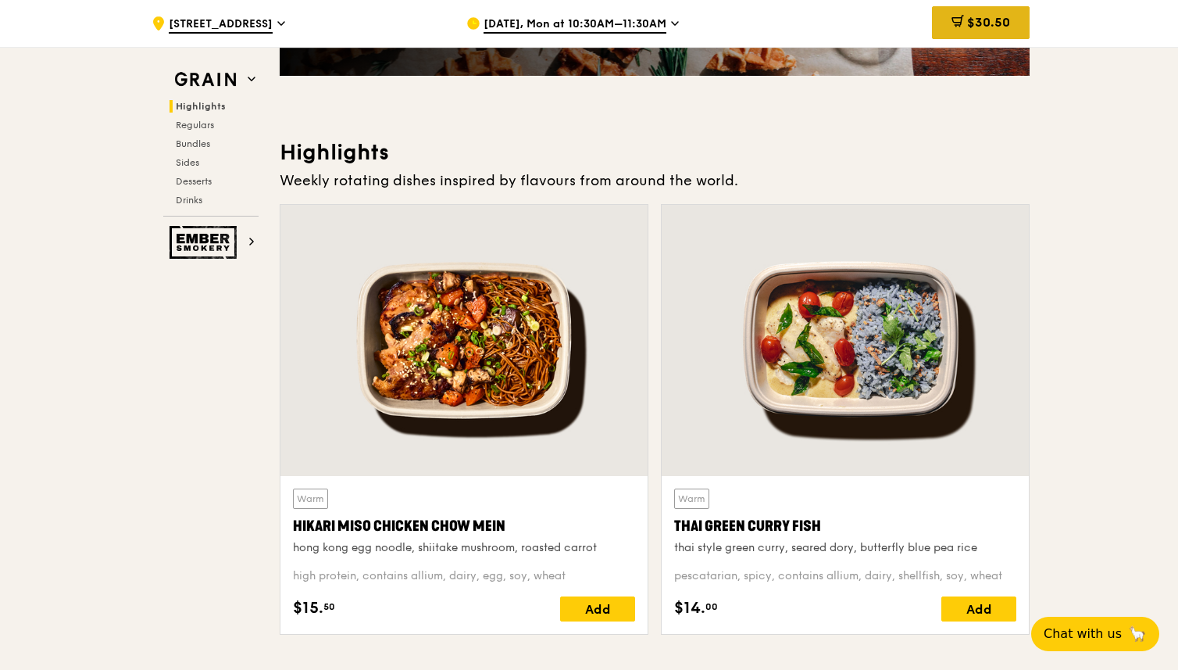
click at [966, 14] on div "$30.50" at bounding box center [981, 22] width 98 height 33
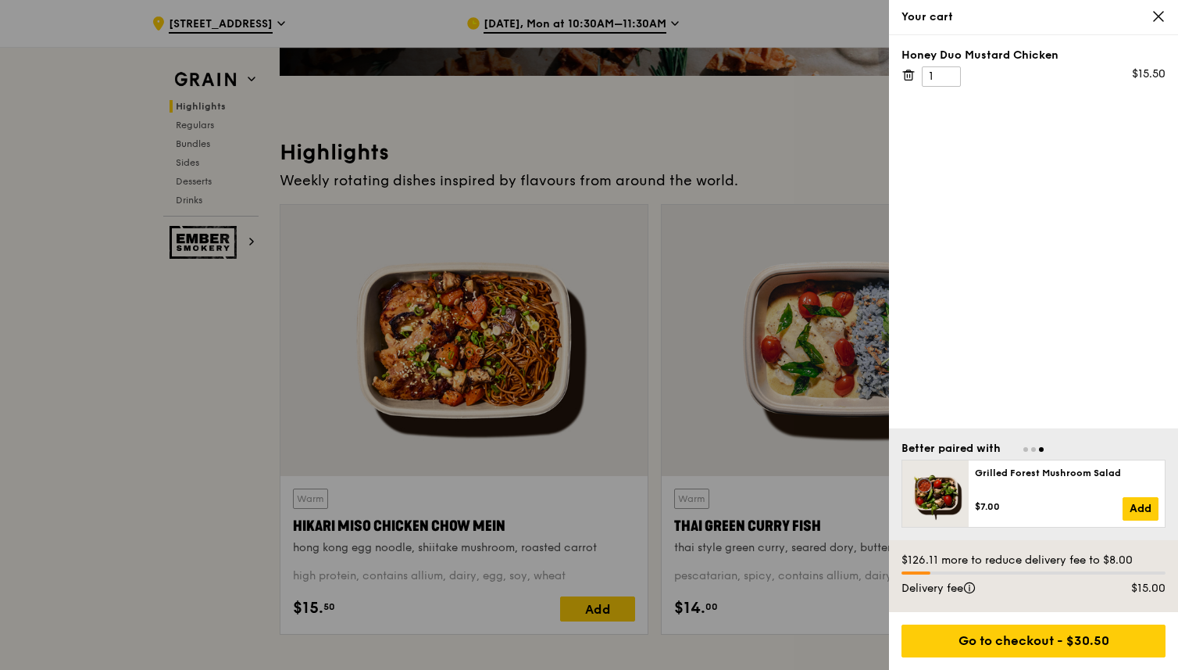
click at [777, 148] on div at bounding box center [589, 335] width 1178 height 670
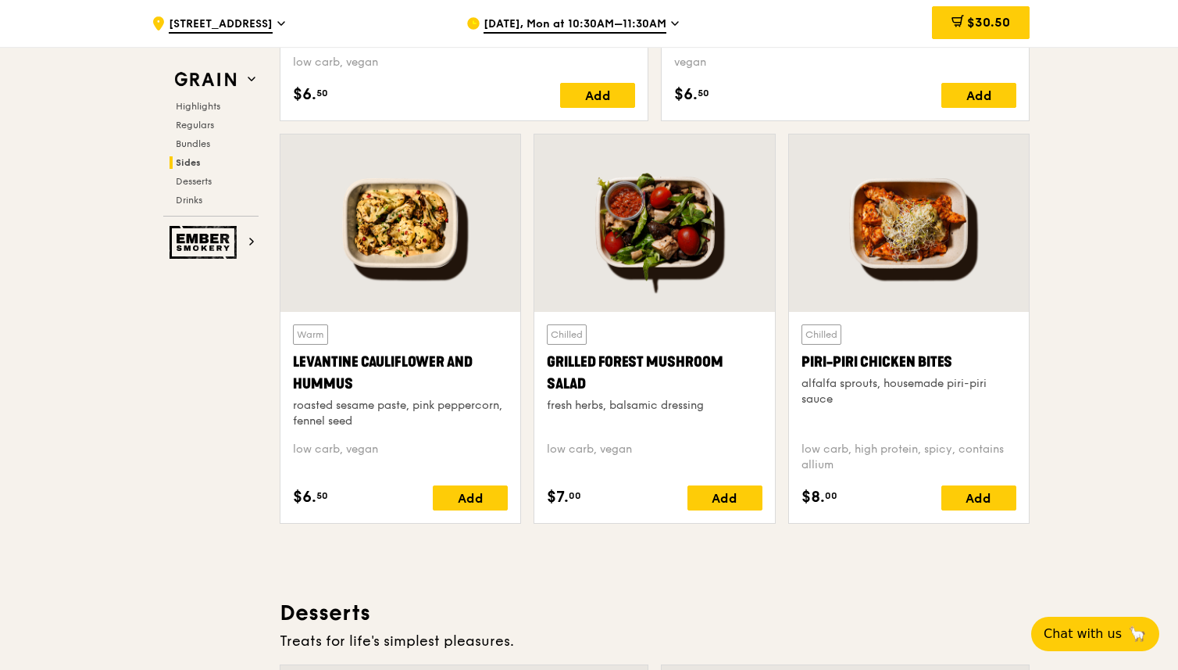
scroll to position [3911, 0]
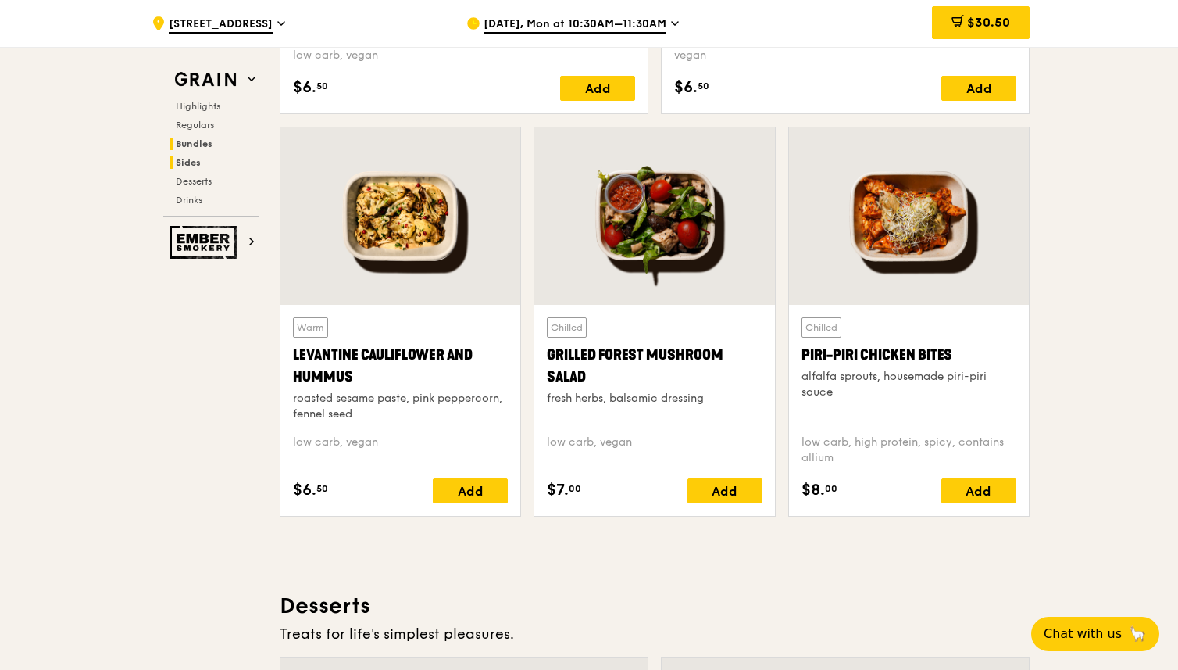
click at [213, 141] on h2 "Bundles" at bounding box center [214, 144] width 89 height 13
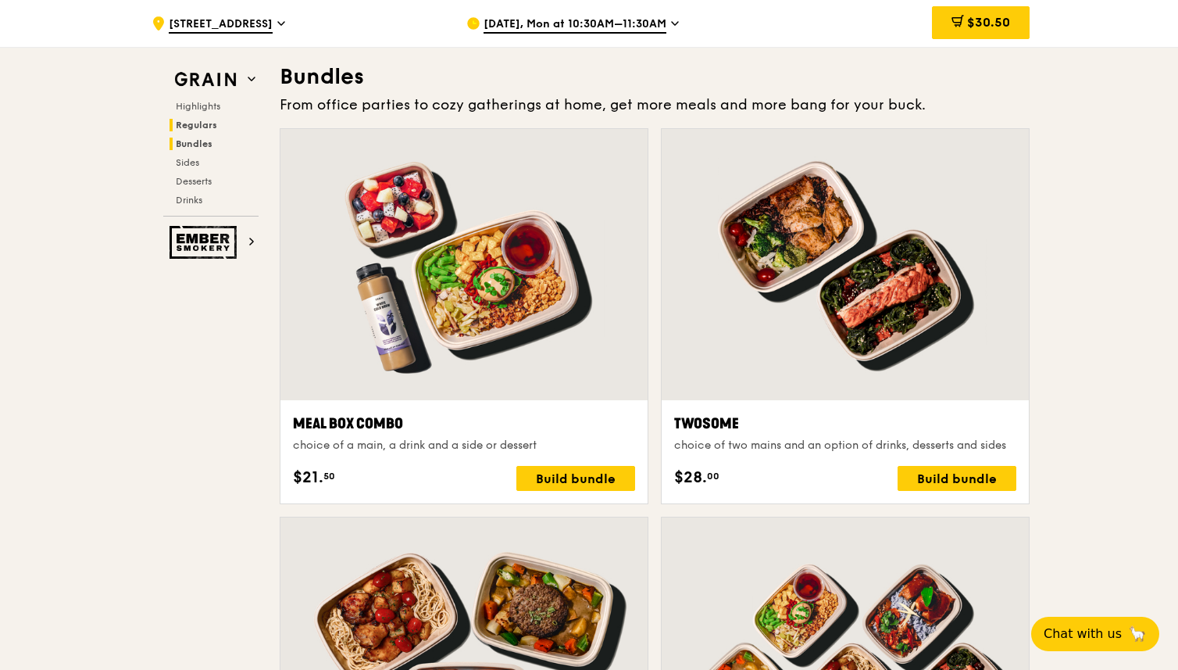
click at [214, 125] on span "Regulars" at bounding box center [196, 125] width 41 height 11
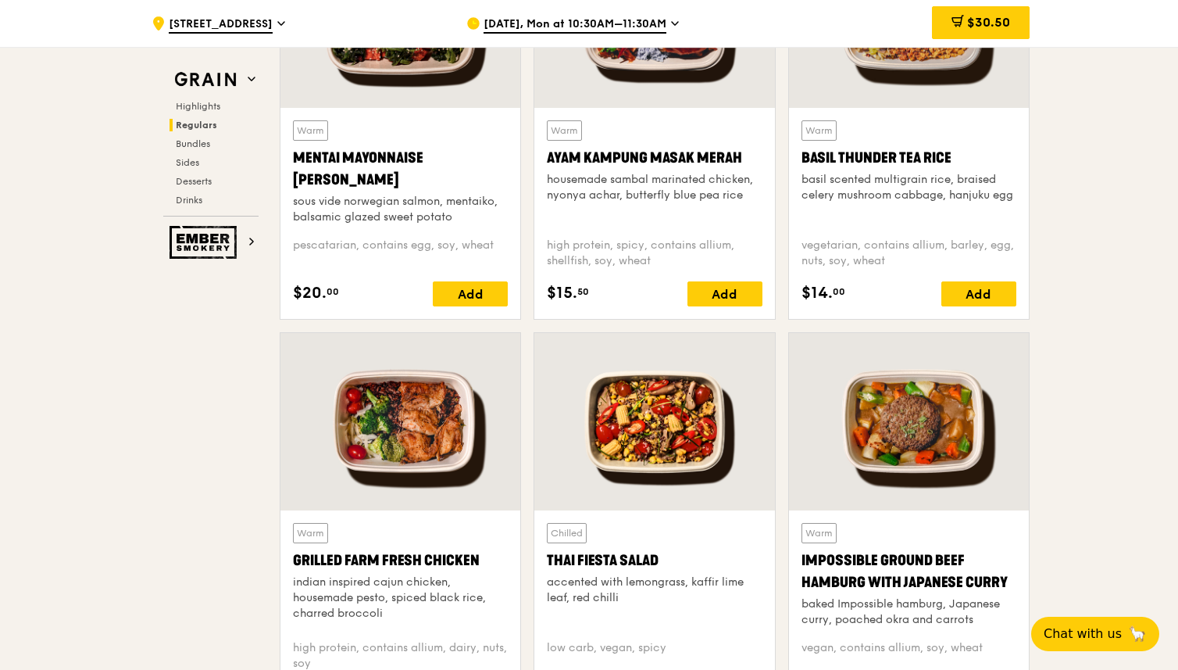
scroll to position [1498, 0]
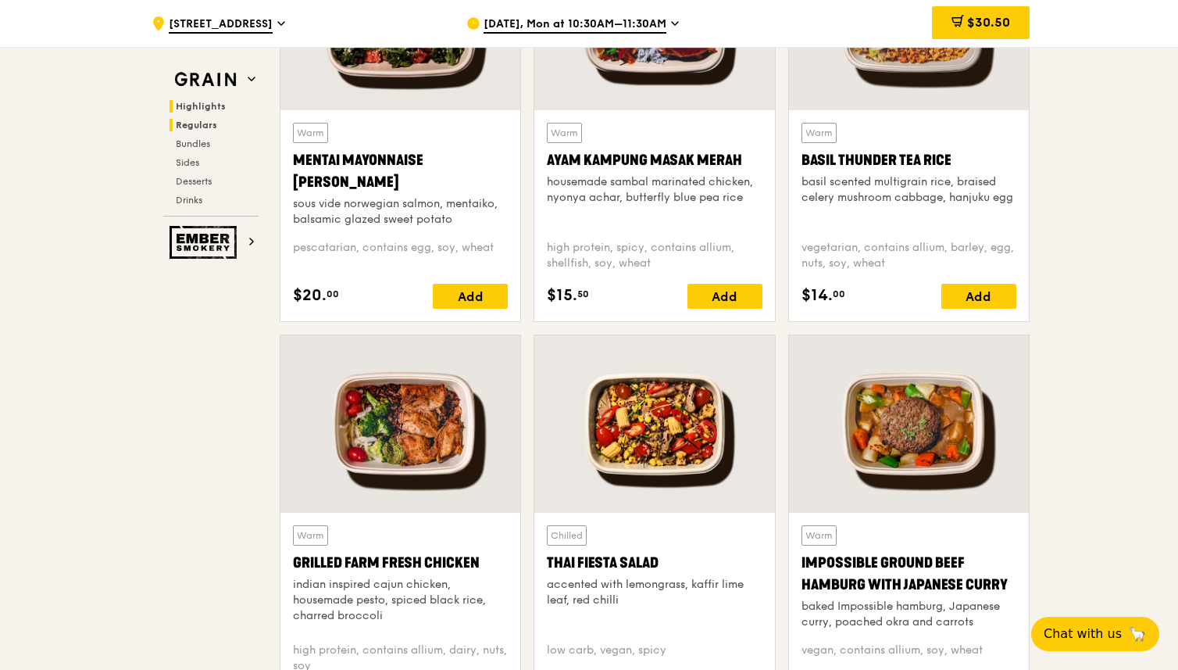
click at [198, 105] on span "Highlights" at bounding box center [201, 106] width 50 height 11
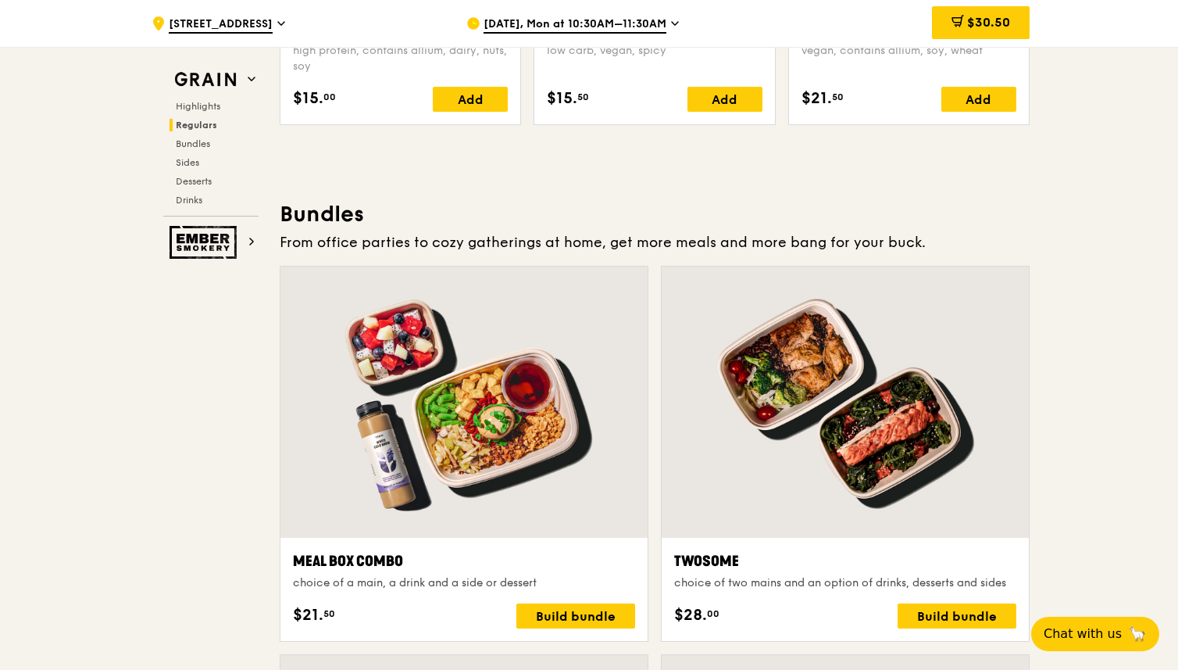
scroll to position [2004, 0]
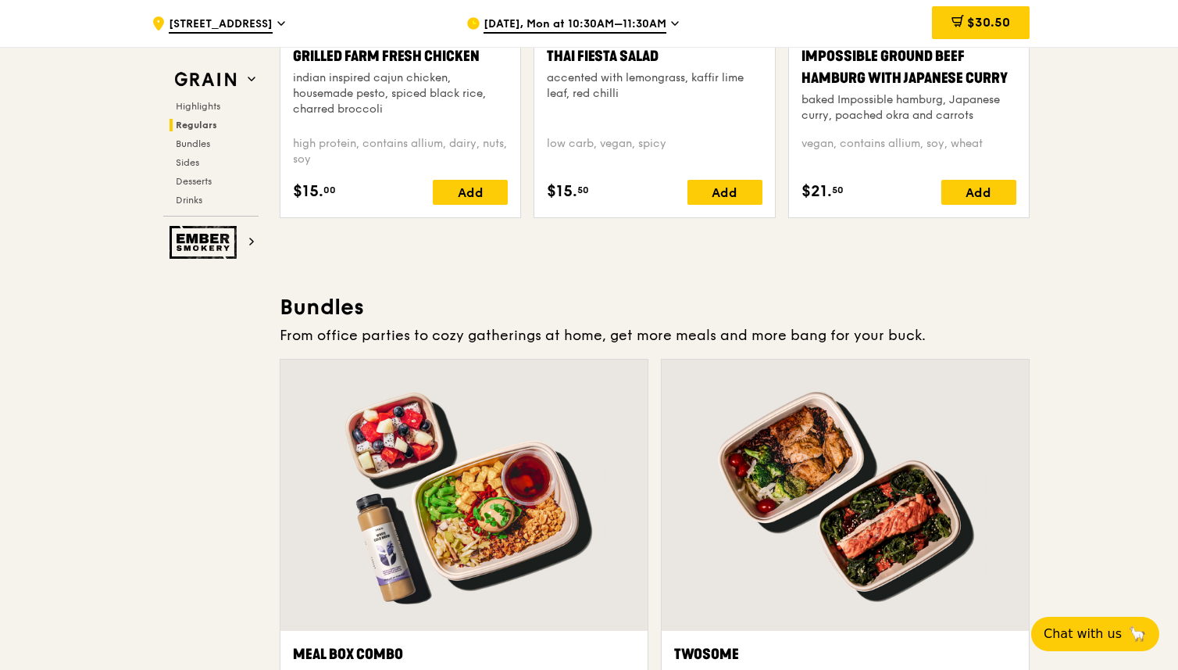
click at [285, 20] on icon at bounding box center [281, 23] width 8 height 14
